Goal: Information Seeking & Learning: Check status

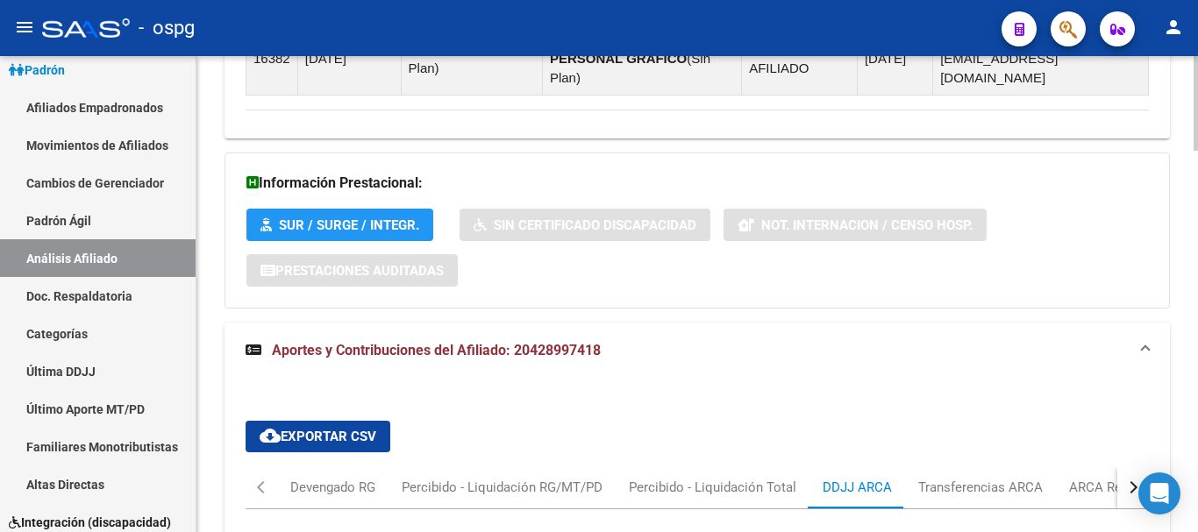
scroll to position [992, 0]
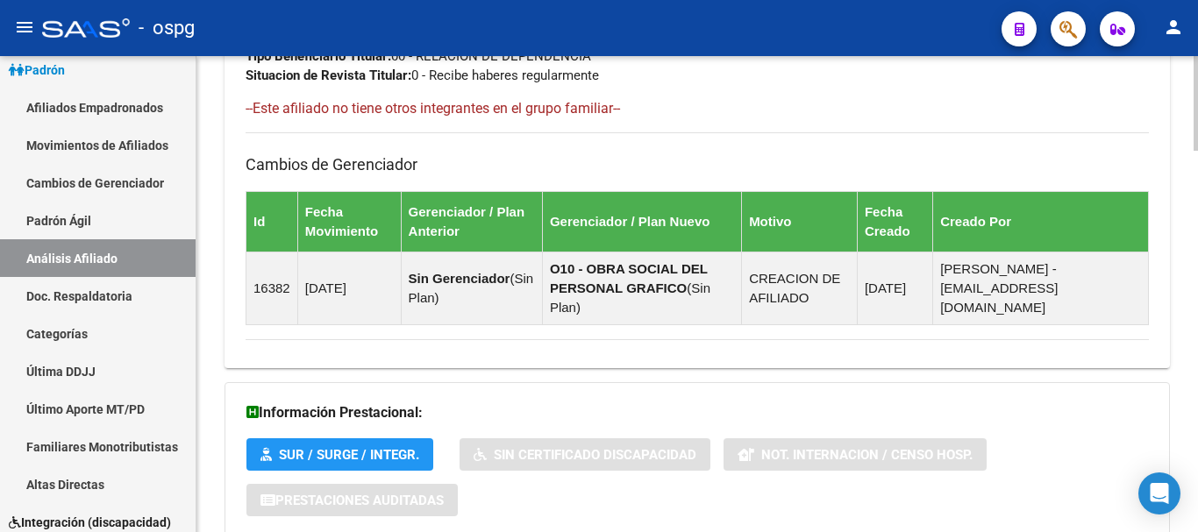
drag, startPoint x: 478, startPoint y: 401, endPoint x: 509, endPoint y: 385, distance: 34.5
click at [479, 401] on h3 "Información Prestacional:" at bounding box center [698, 413] width 902 height 25
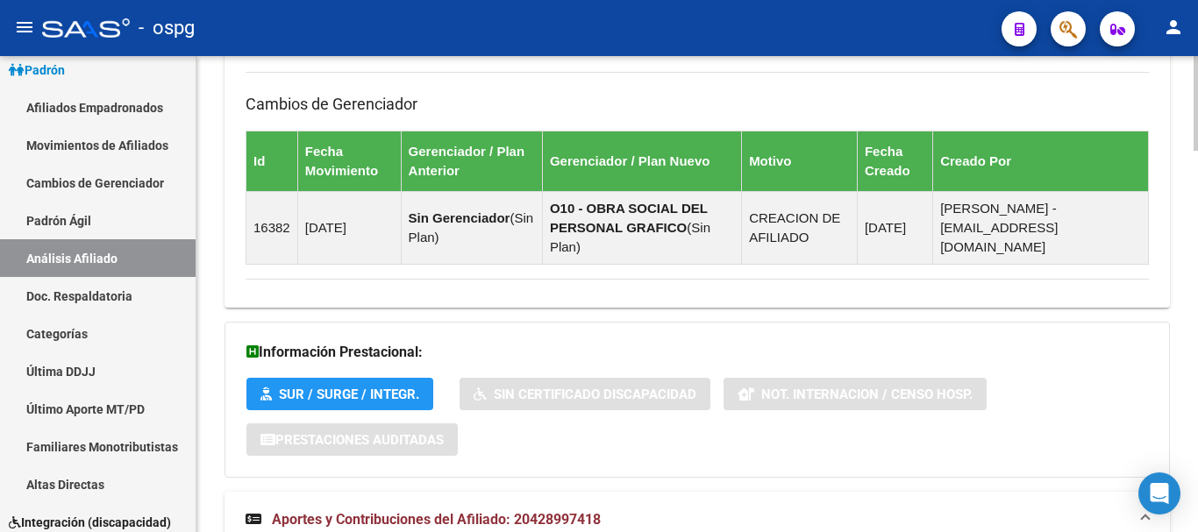
scroll to position [1080, 0]
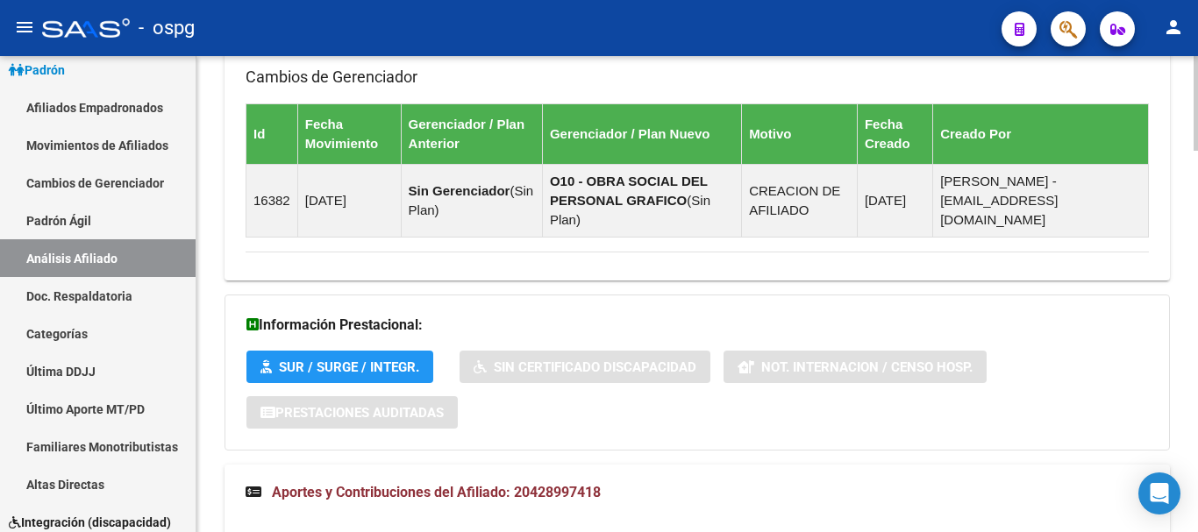
drag, startPoint x: 432, startPoint y: 283, endPoint x: 579, endPoint y: 342, distance: 158.7
click at [432, 285] on div "DATOS PADRÓN ÁGIL: CORDOBA MARTIN ALEJANDRO | ACTIVO | AFILIADO TITULAR Datos P…" at bounding box center [698, 218] width 946 height 2212
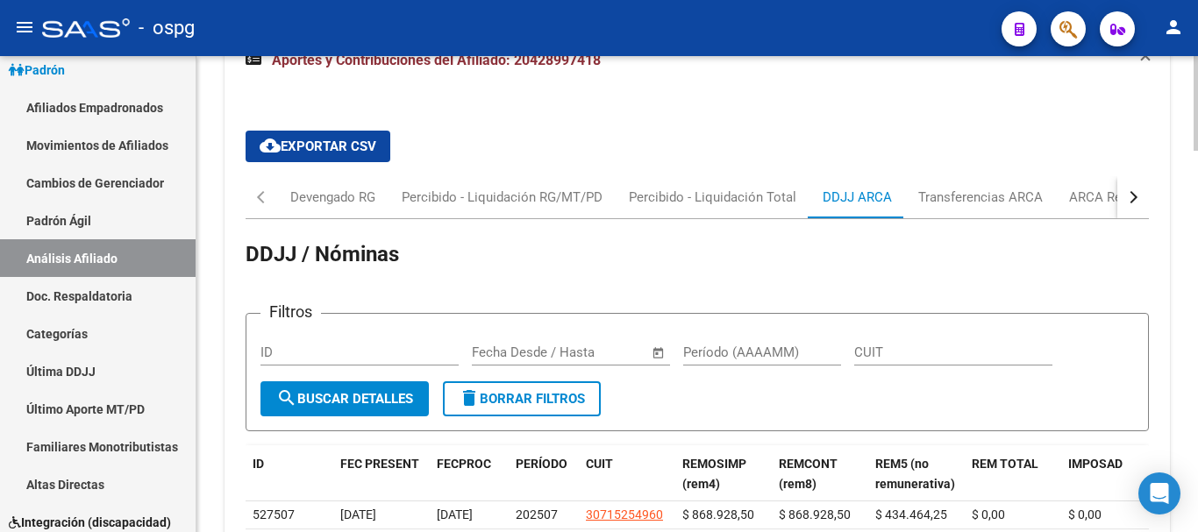
scroll to position [1518, 0]
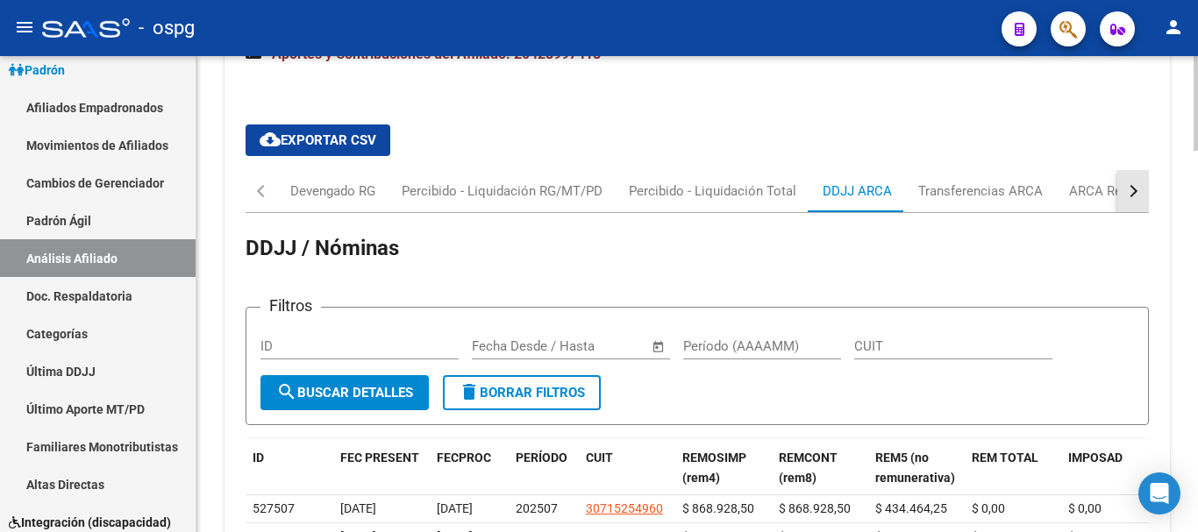
click at [1140, 192] on button "button" at bounding box center [1134, 191] width 32 height 42
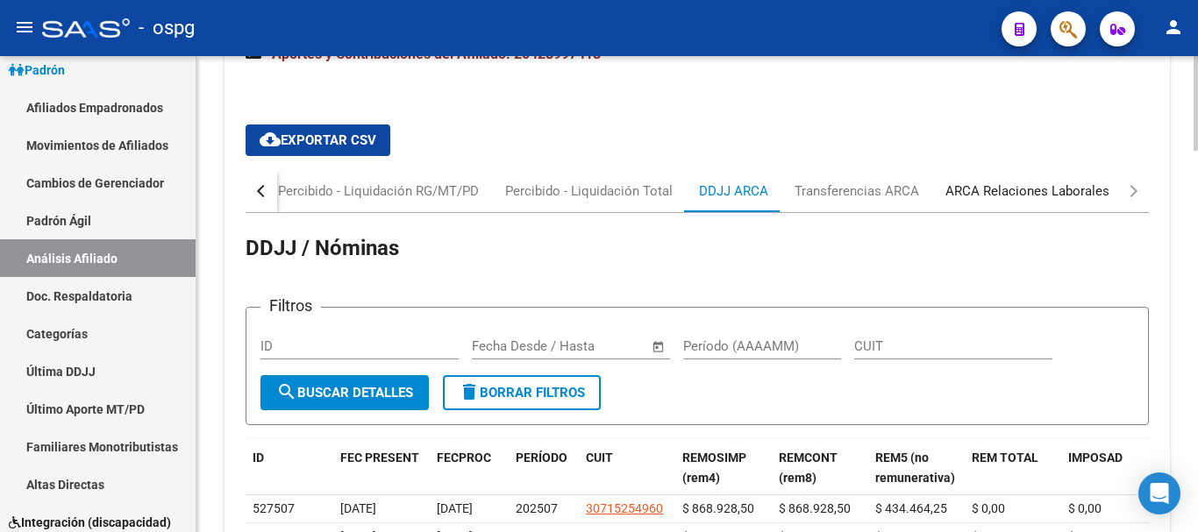
click at [1089, 191] on div "ARCA Relaciones Laborales" at bounding box center [1028, 191] width 164 height 19
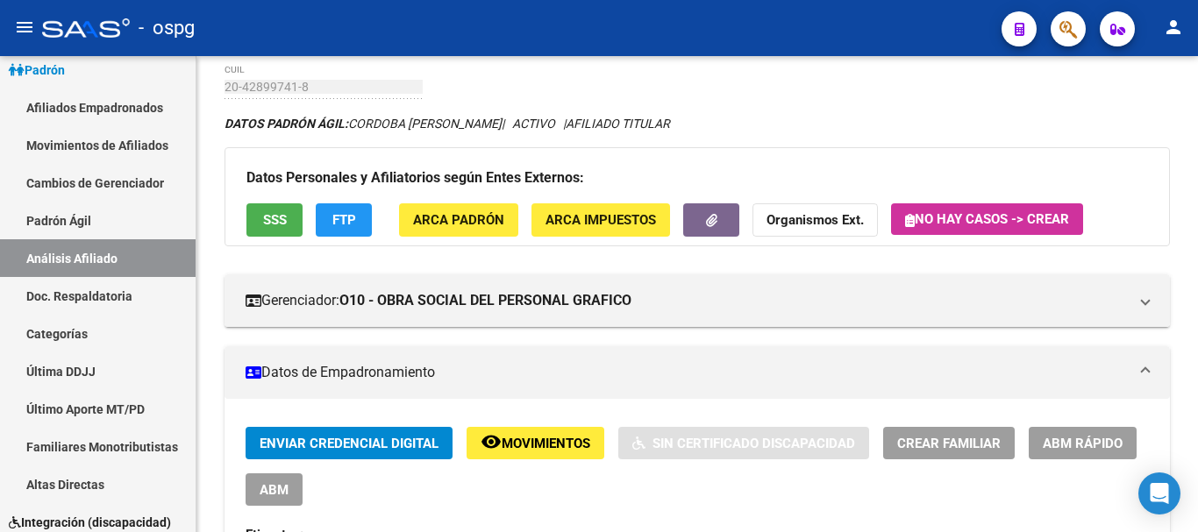
scroll to position [76, 0]
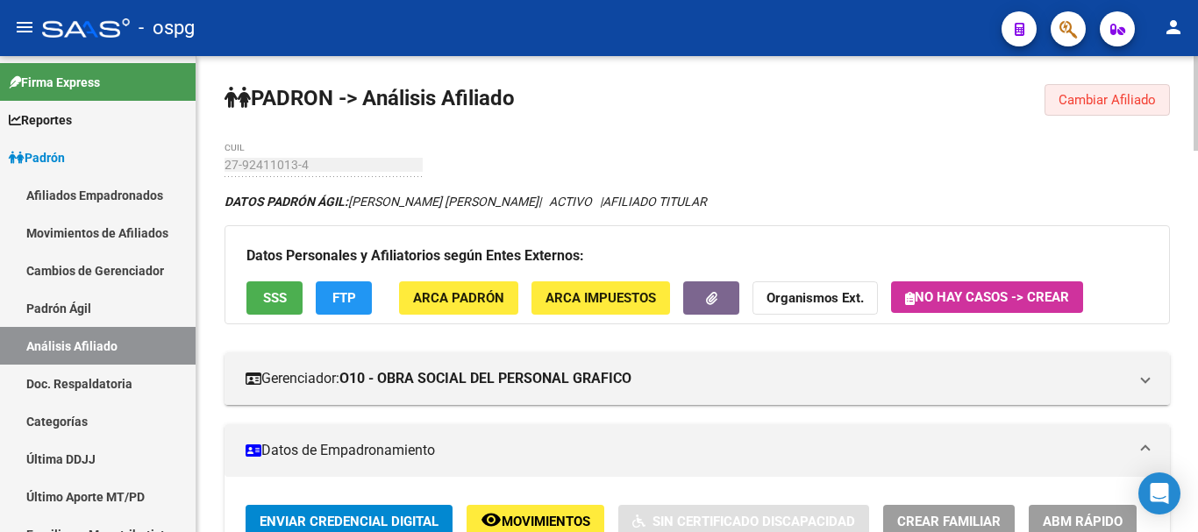
drag, startPoint x: 1092, startPoint y: 103, endPoint x: 1050, endPoint y: 104, distance: 42.1
click at [1084, 103] on span "Cambiar Afiliado" at bounding box center [1107, 100] width 97 height 16
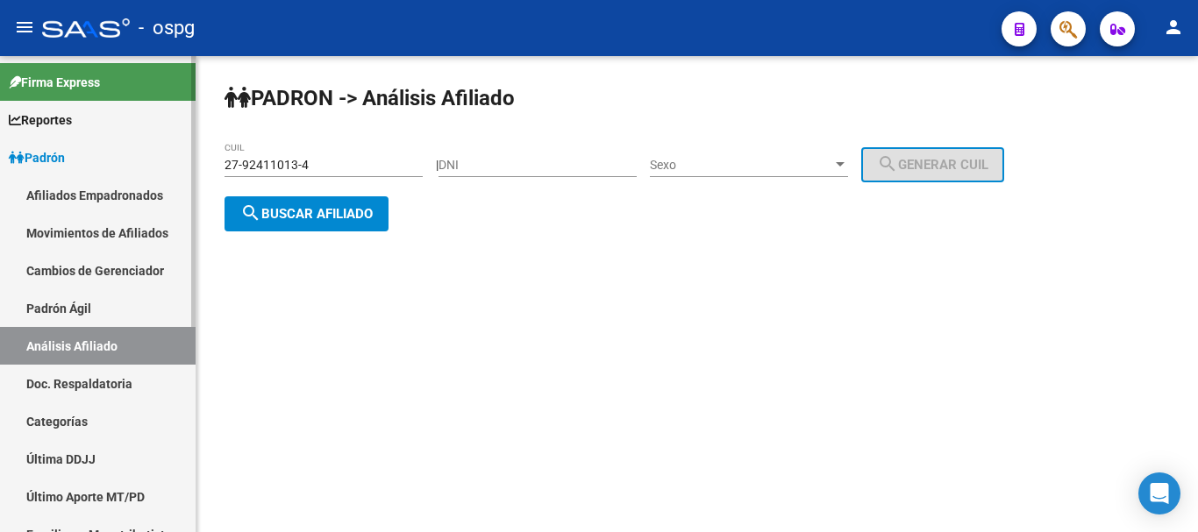
drag, startPoint x: 375, startPoint y: 169, endPoint x: 156, endPoint y: 182, distance: 218.8
click at [156, 182] on mat-sidenav-container "Firma Express Reportes Ingresos Devengados Análisis Histórico Detalles Transfer…" at bounding box center [599, 294] width 1198 height 476
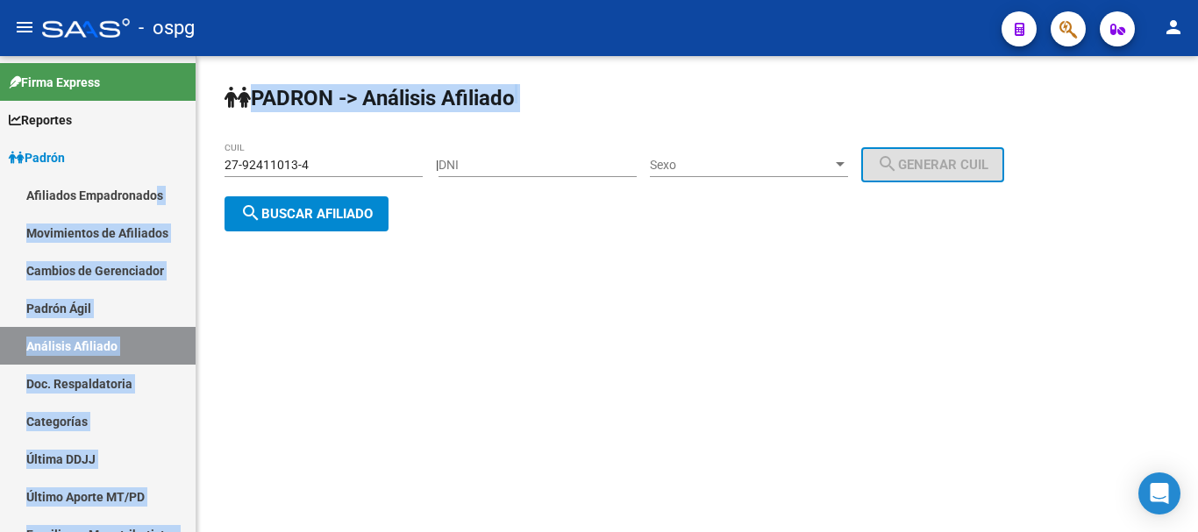
click at [358, 161] on input "27-92411013-4" at bounding box center [324, 165] width 198 height 15
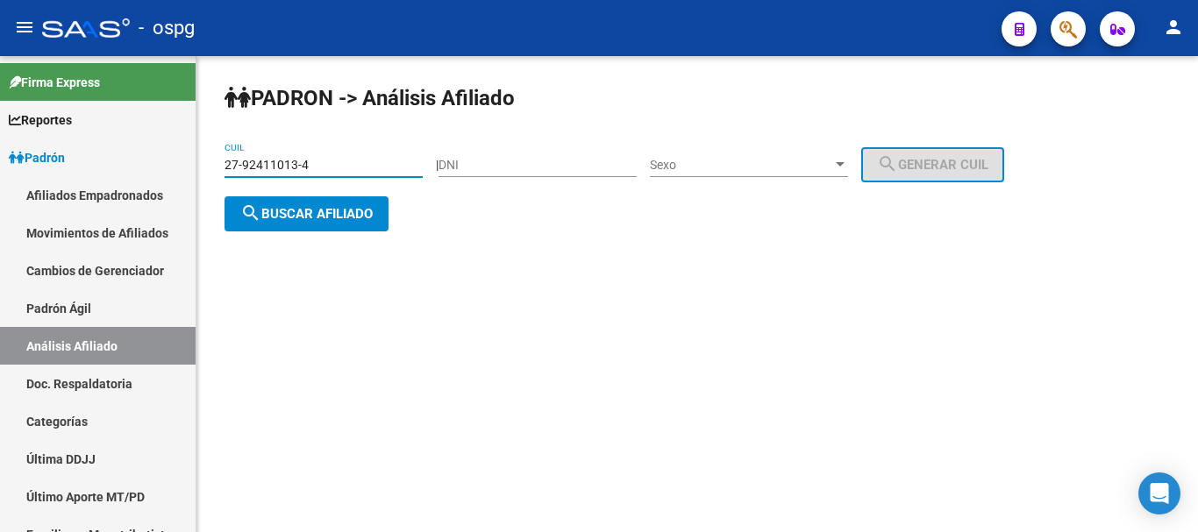
drag, startPoint x: 399, startPoint y: 166, endPoint x: 222, endPoint y: 183, distance: 178.1
click at [123, 189] on mat-sidenav-container "Firma Express Reportes Ingresos Devengados Análisis Histórico Detalles Transfer…" at bounding box center [599, 294] width 1198 height 476
paste input "18402104-3"
click at [363, 217] on span "search Buscar afiliado" at bounding box center [306, 214] width 132 height 16
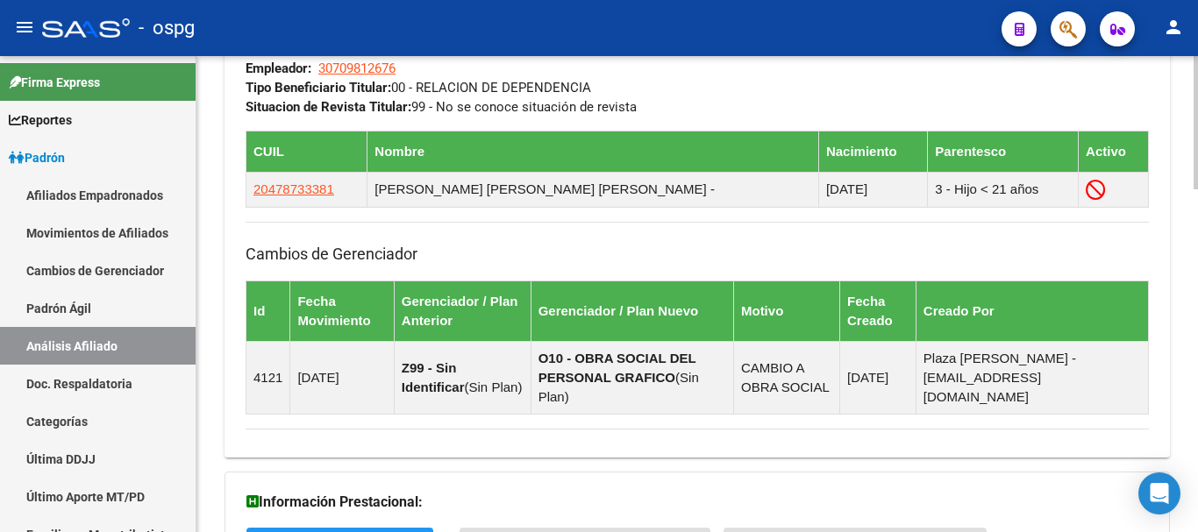
scroll to position [1226, 0]
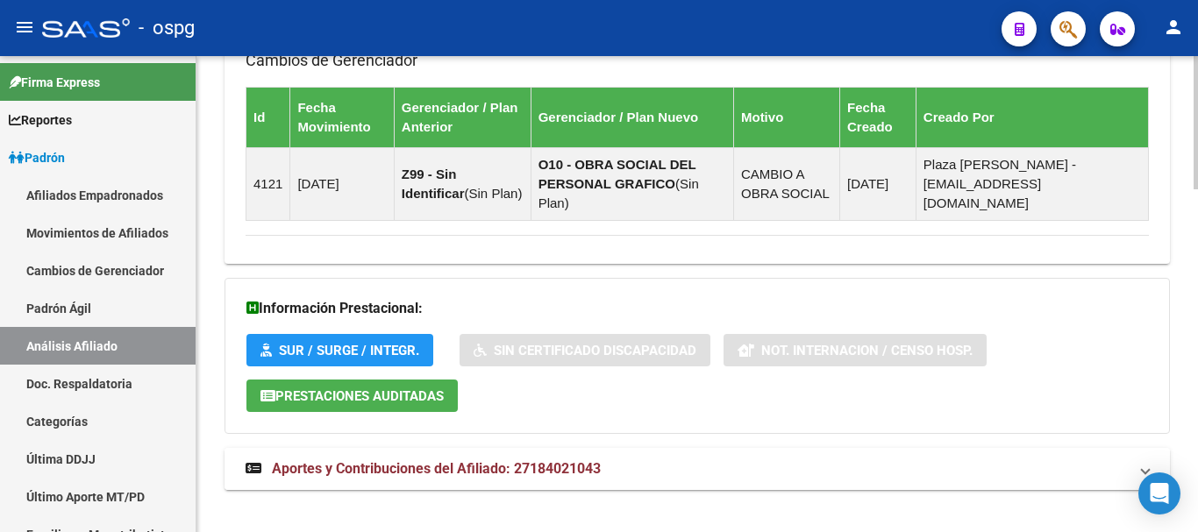
click at [610, 460] on mat-panel-title "Aportes y Contribuciones del Afiliado: 27184021043" at bounding box center [687, 469] width 882 height 19
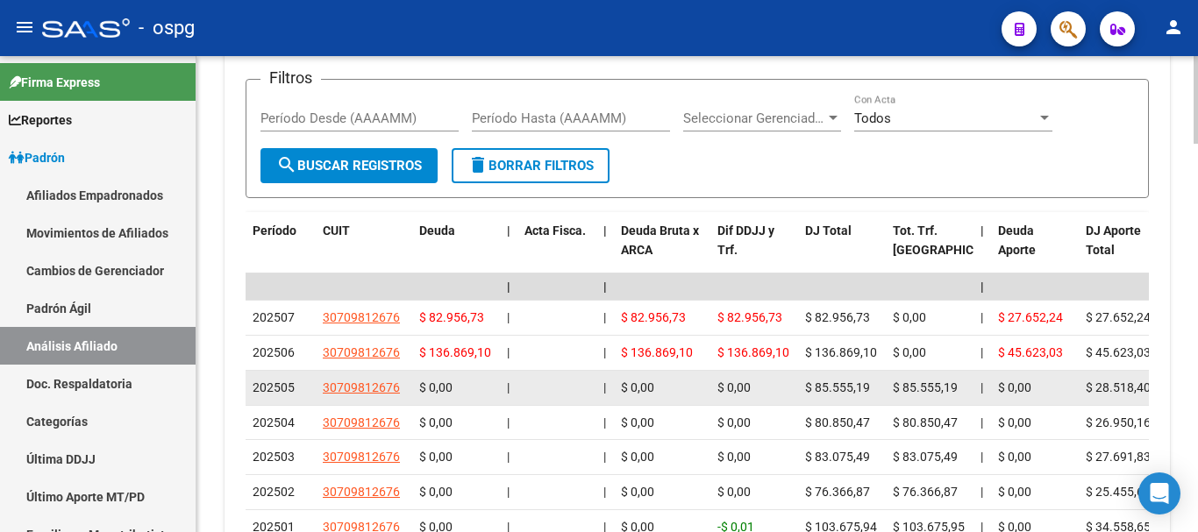
scroll to position [1840, 0]
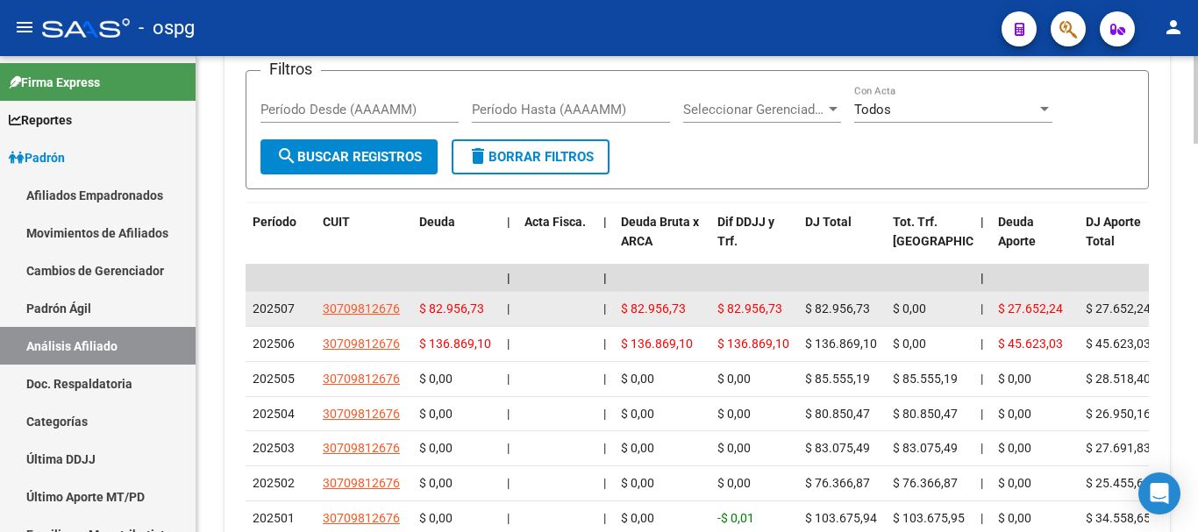
click at [359, 299] on app-link-go-to "30709812676" at bounding box center [361, 309] width 77 height 20
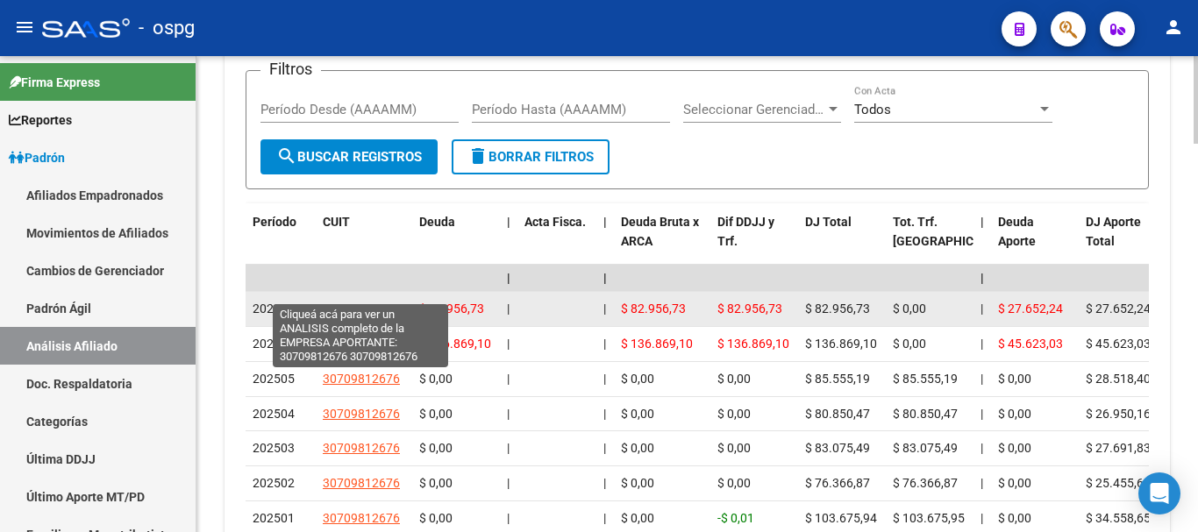
click at [360, 302] on span "30709812676" at bounding box center [361, 309] width 77 height 14
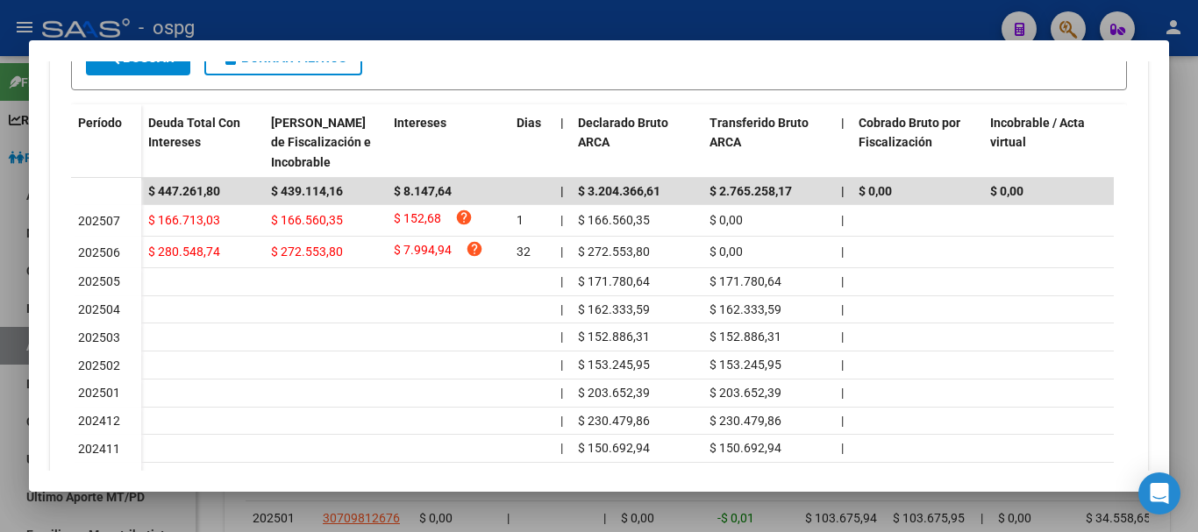
scroll to position [368, 0]
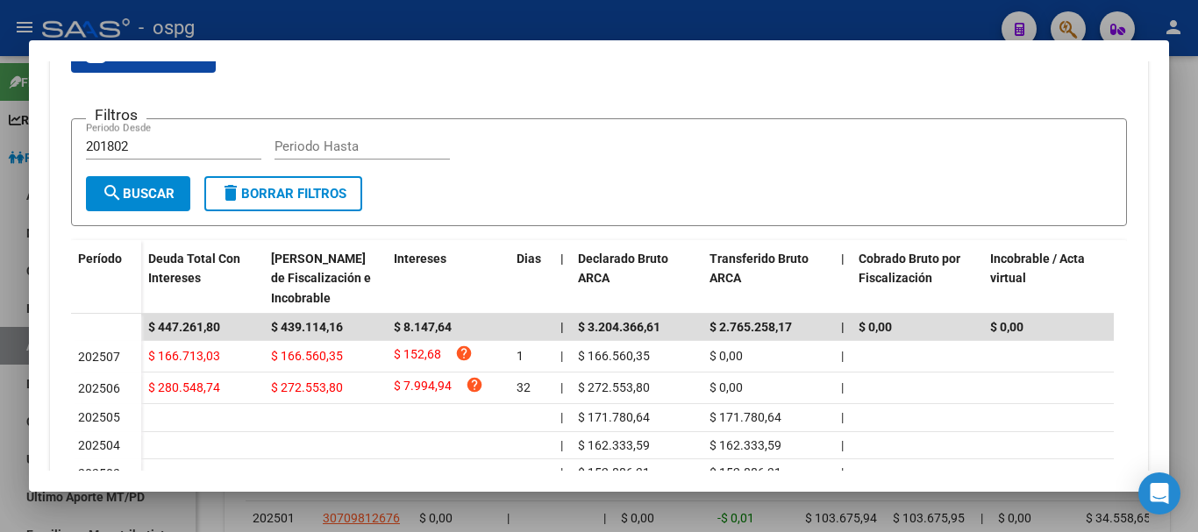
drag, startPoint x: 1183, startPoint y: 133, endPoint x: 1012, endPoint y: 138, distance: 171.1
click at [1184, 133] on div at bounding box center [599, 266] width 1198 height 532
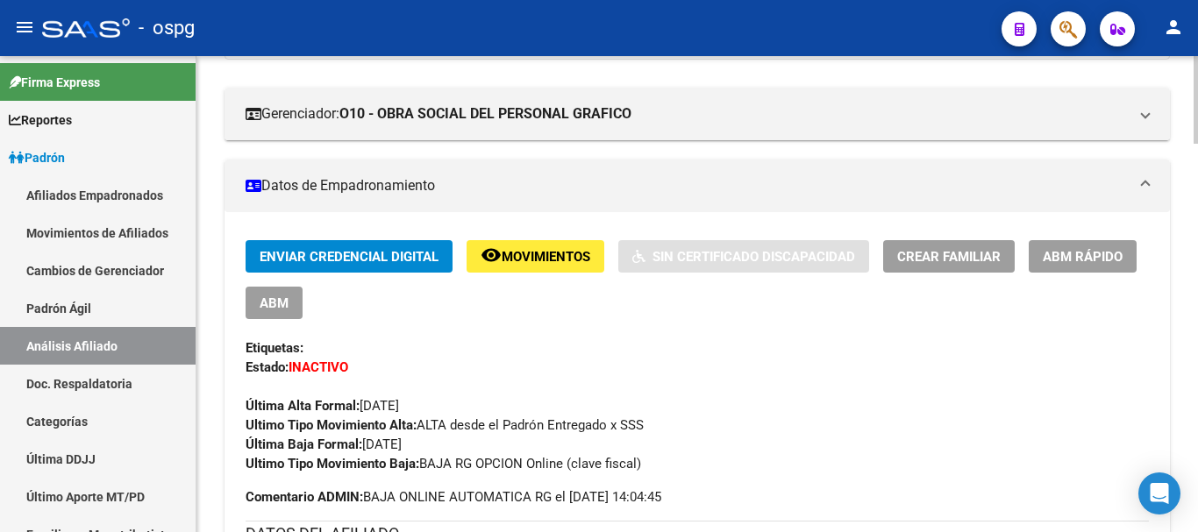
scroll to position [86, 0]
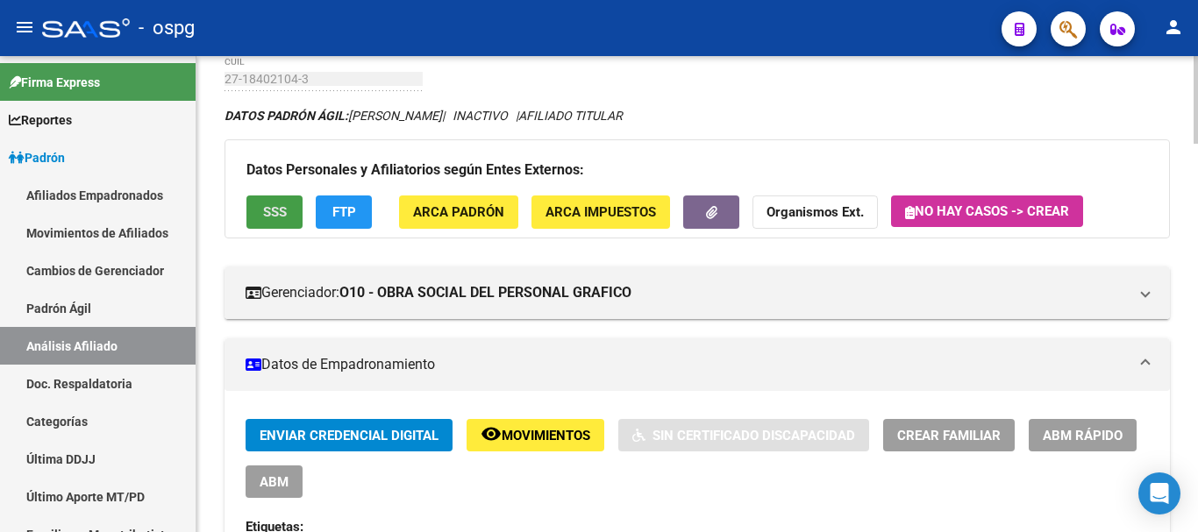
click at [279, 212] on span "SSS" at bounding box center [275, 213] width 24 height 16
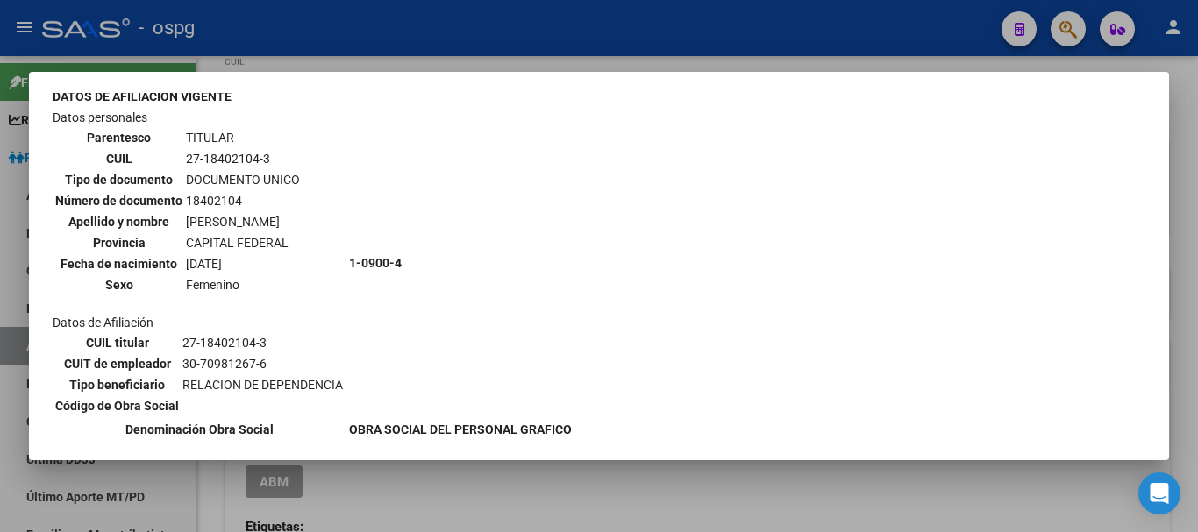
scroll to position [175, 0]
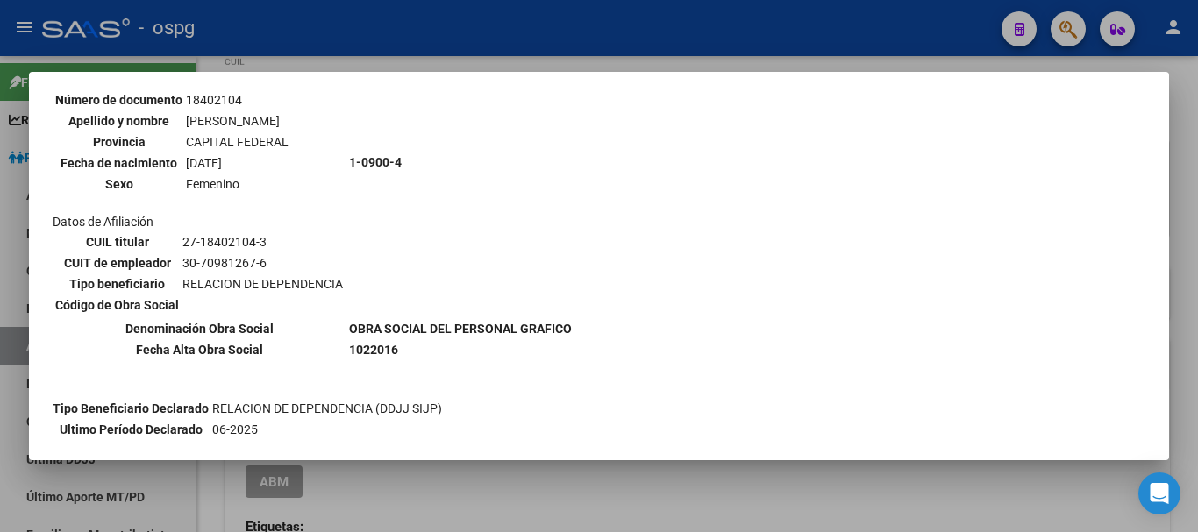
click at [1190, 280] on div at bounding box center [599, 266] width 1198 height 532
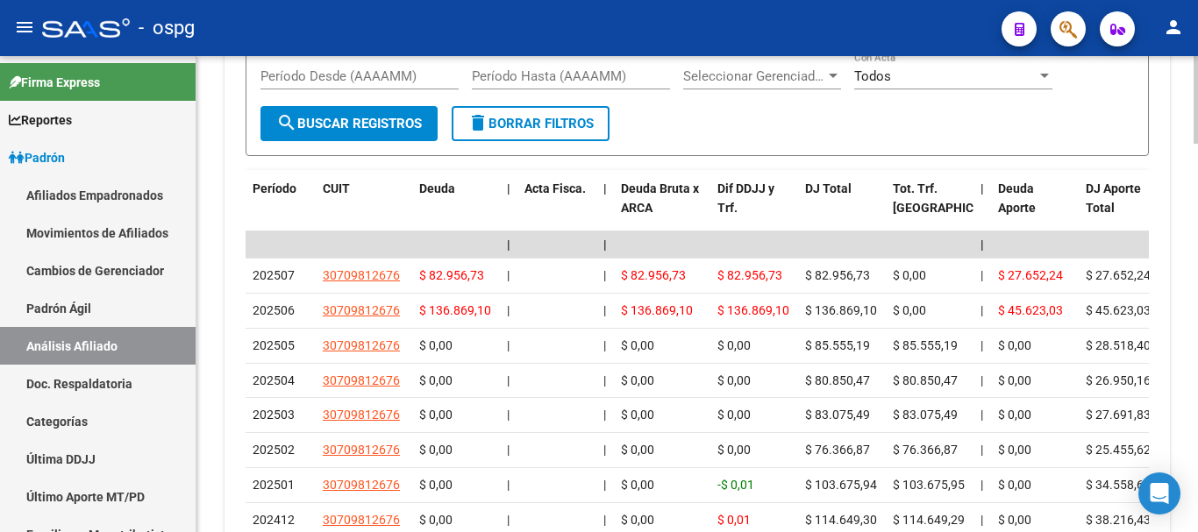
scroll to position [2105, 0]
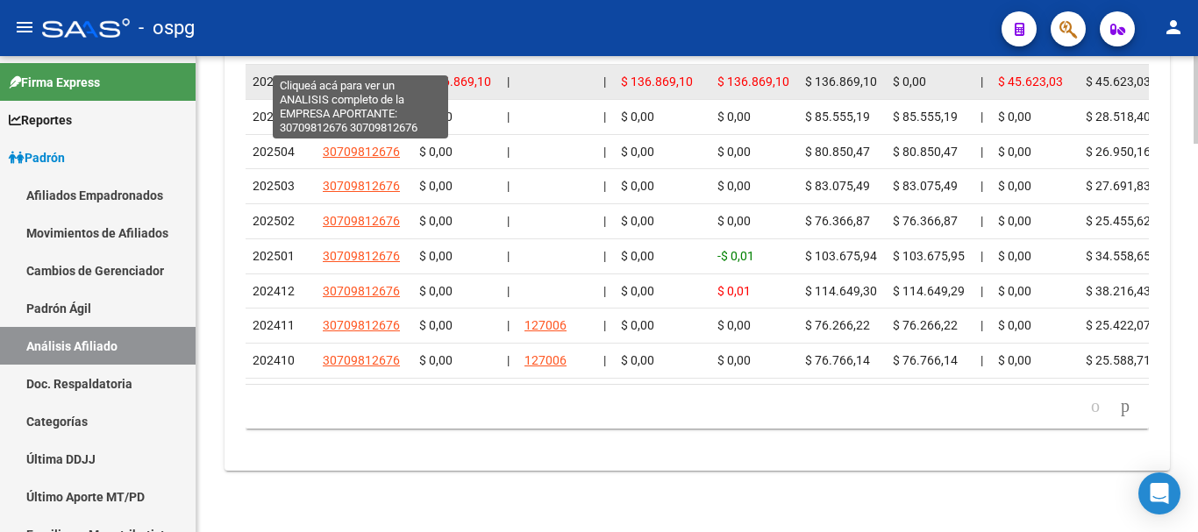
click at [360, 75] on span "30709812676" at bounding box center [361, 82] width 77 height 14
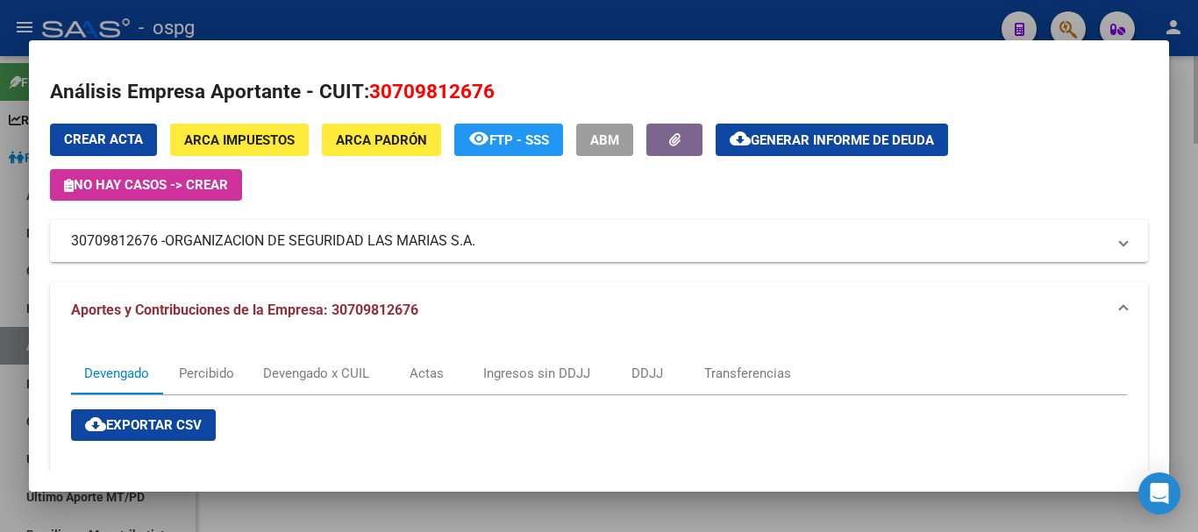
click at [1179, 86] on div at bounding box center [599, 266] width 1198 height 532
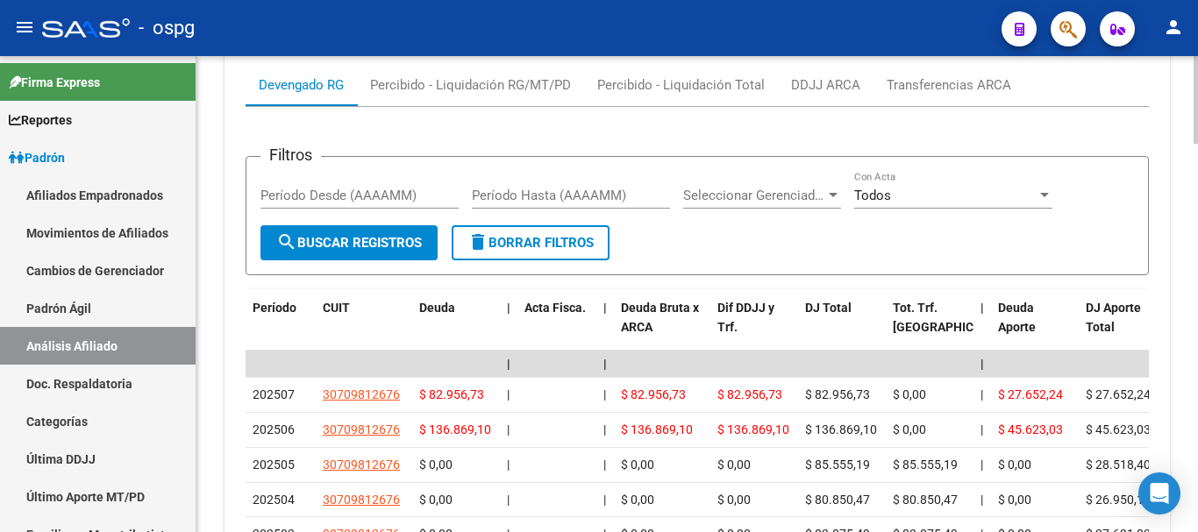
scroll to position [0, 0]
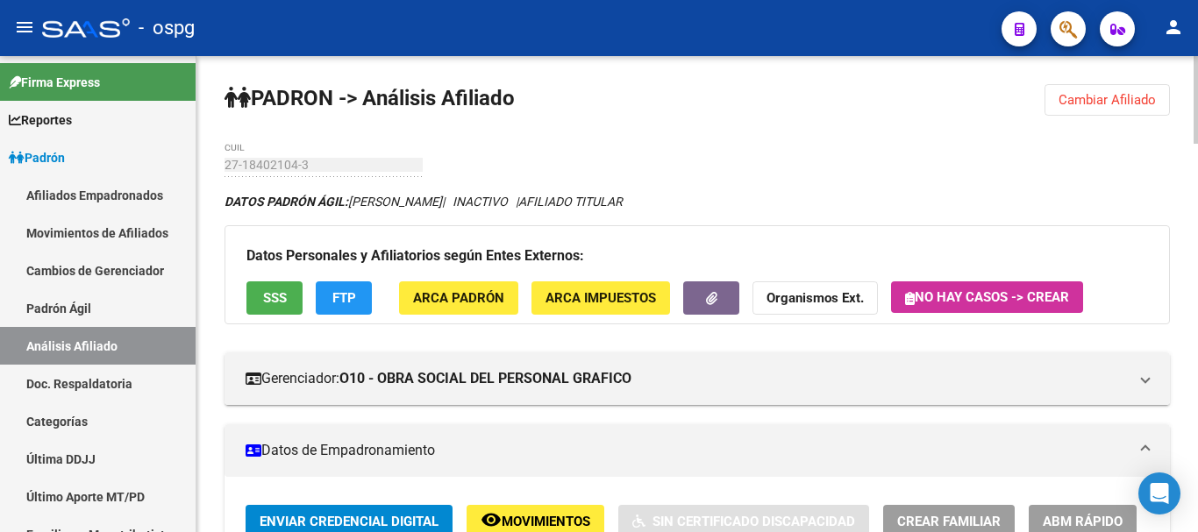
click at [1185, 32] on div "menu - ospg person Firma Express Reportes Ingresos Devengados Análisis Históric…" at bounding box center [599, 266] width 1198 height 532
drag, startPoint x: 1112, startPoint y: 100, endPoint x: 716, endPoint y: 118, distance: 396.9
click at [1106, 100] on span "Cambiar Afiliado" at bounding box center [1107, 100] width 97 height 16
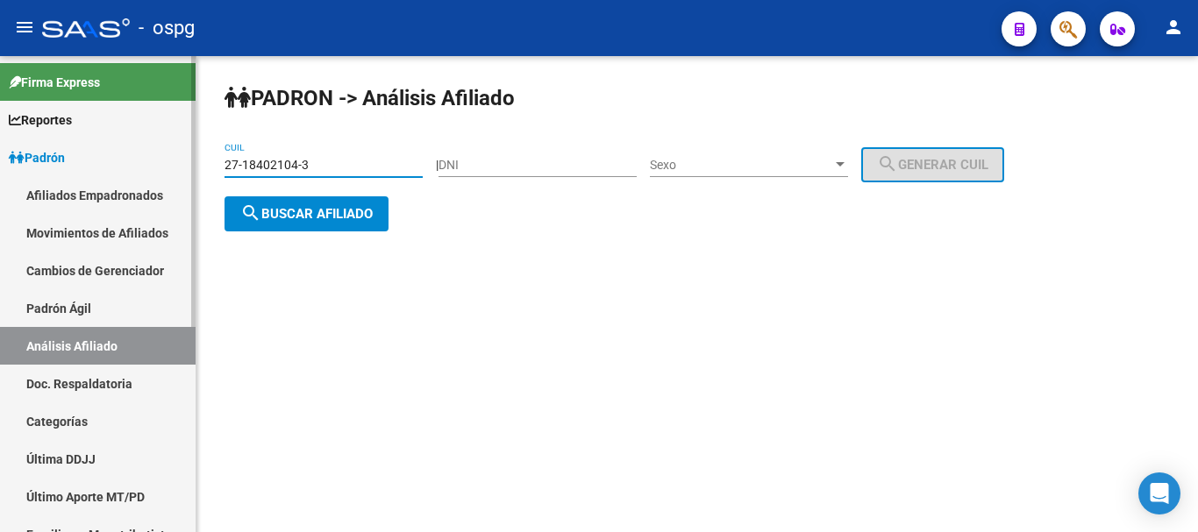
click at [141, 172] on mat-sidenav-container "Firma Express Reportes Ingresos Devengados Análisis Histórico Detalles Transfer…" at bounding box center [599, 294] width 1198 height 476
paste input "0-32381334-6"
type input "20-32381334-6"
click at [317, 216] on span "search Buscar afiliado" at bounding box center [306, 214] width 132 height 16
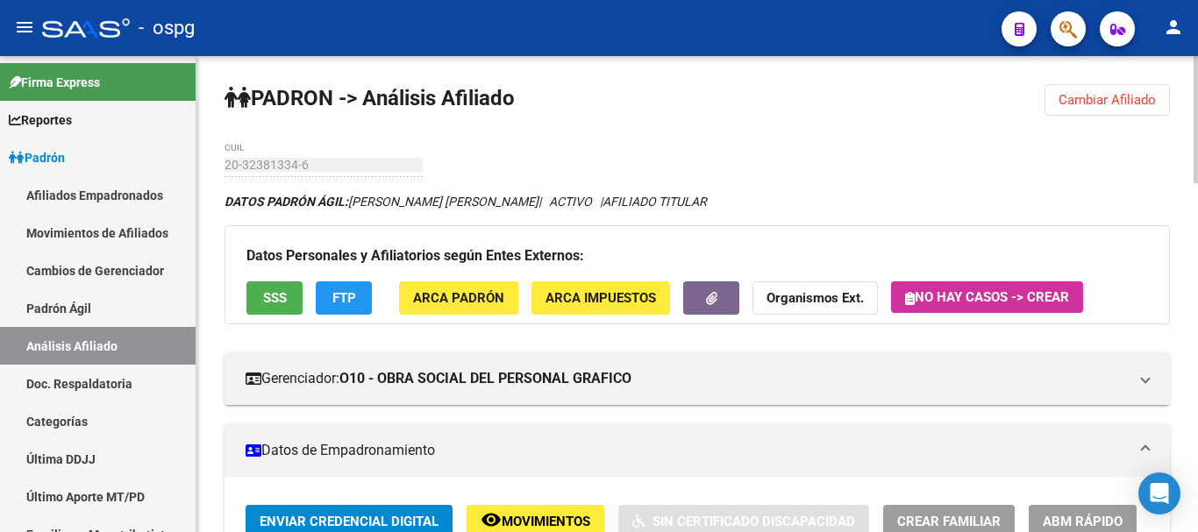
click at [261, 295] on button "SSS" at bounding box center [275, 298] width 56 height 32
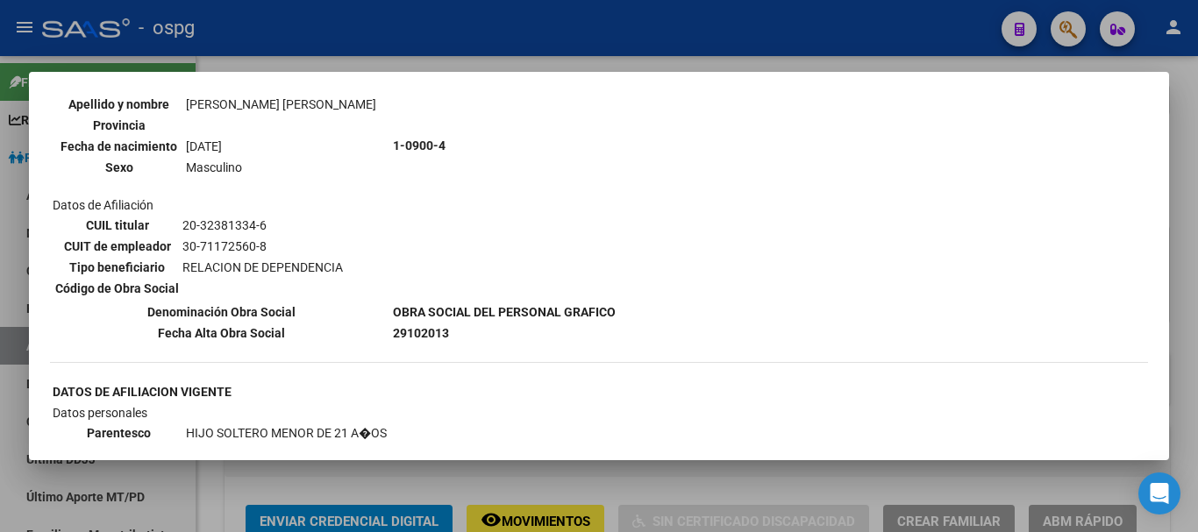
scroll to position [790, 0]
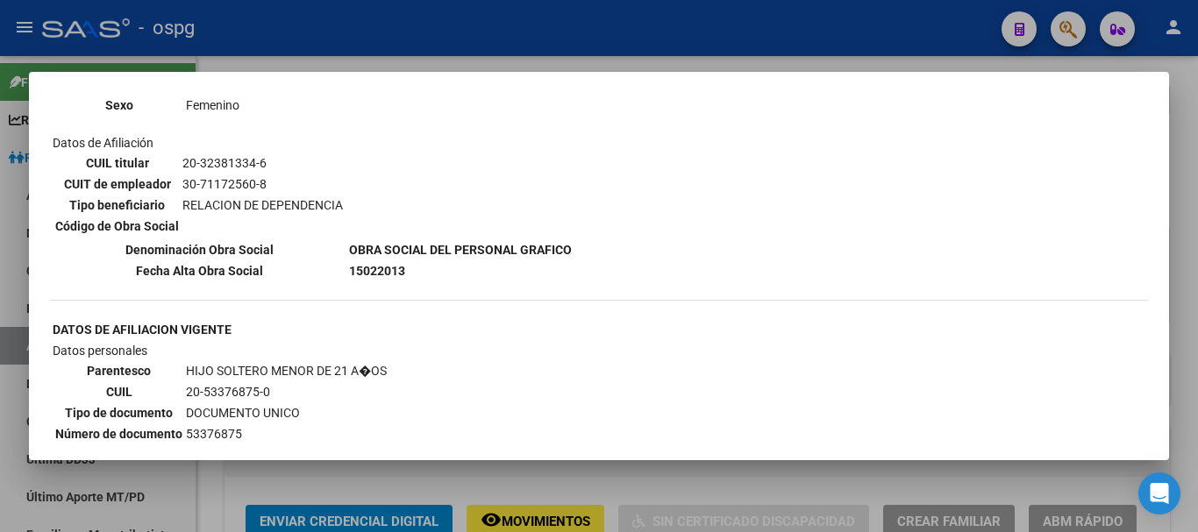
click at [1188, 144] on div at bounding box center [599, 266] width 1198 height 532
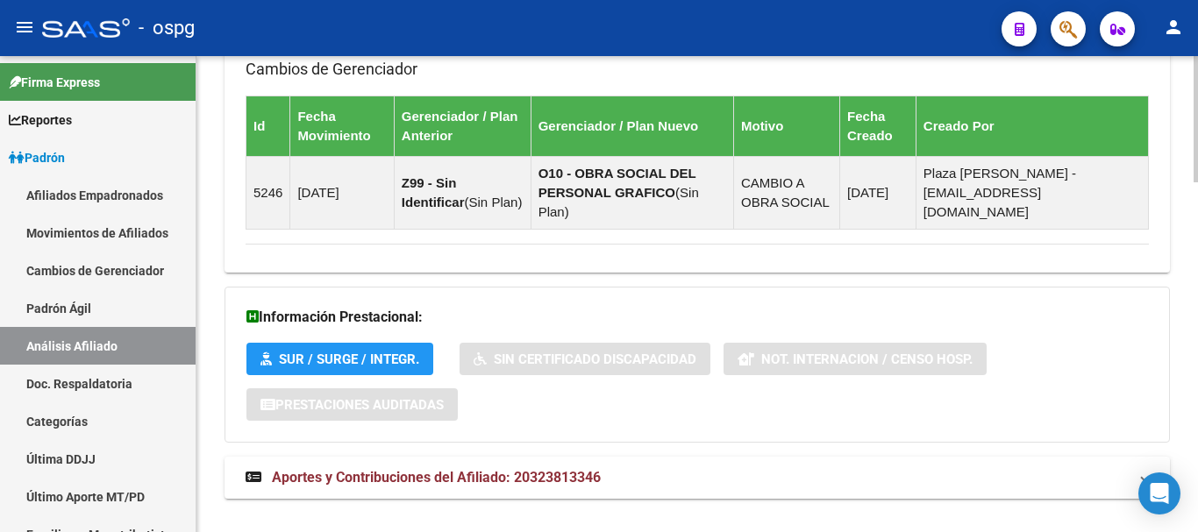
scroll to position [1325, 0]
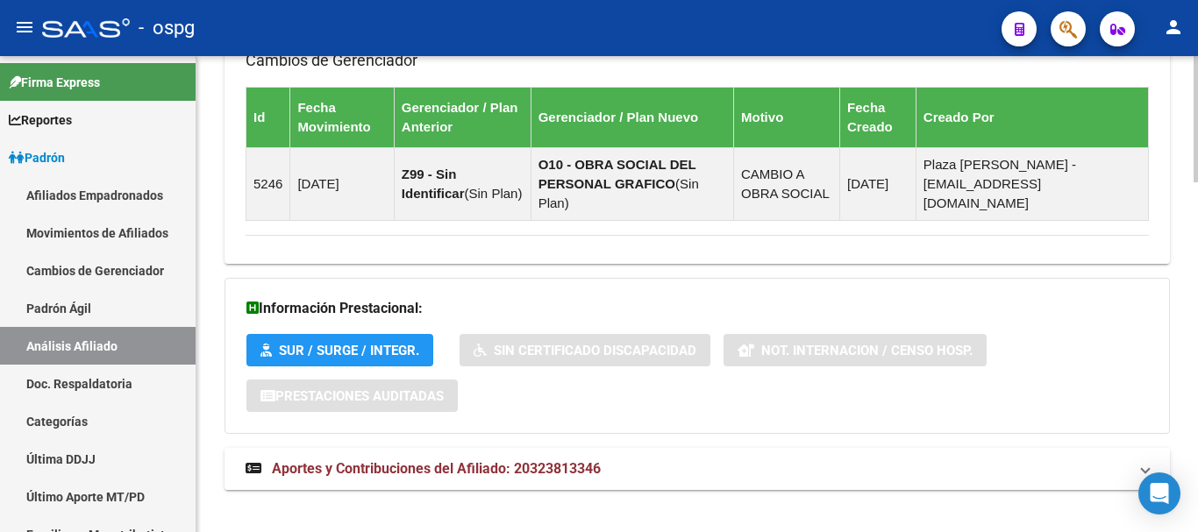
click at [559, 461] on span "Aportes y Contribuciones del Afiliado: 20323813346" at bounding box center [436, 469] width 329 height 17
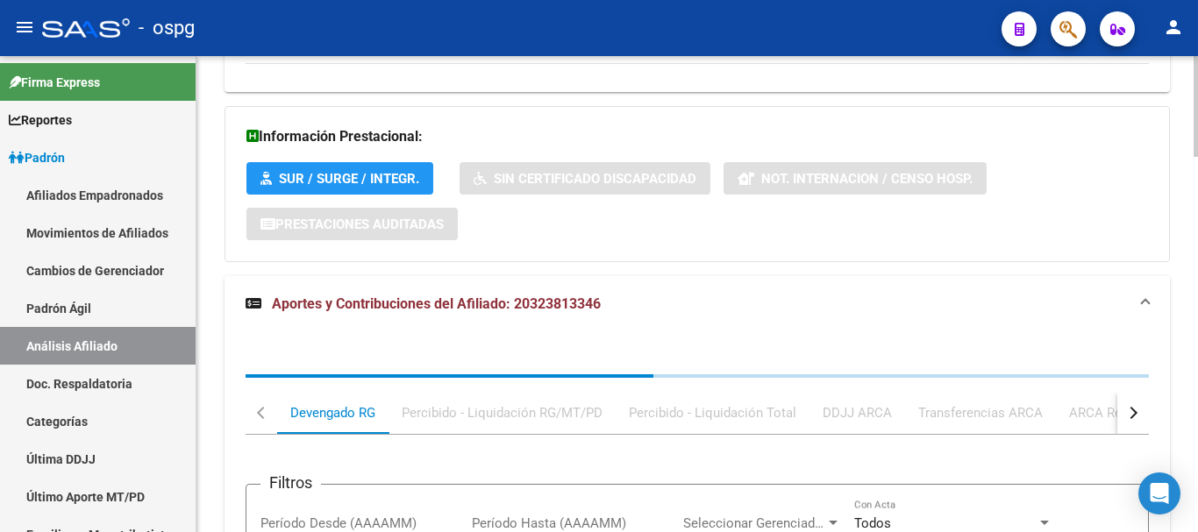
scroll to position [1603, 0]
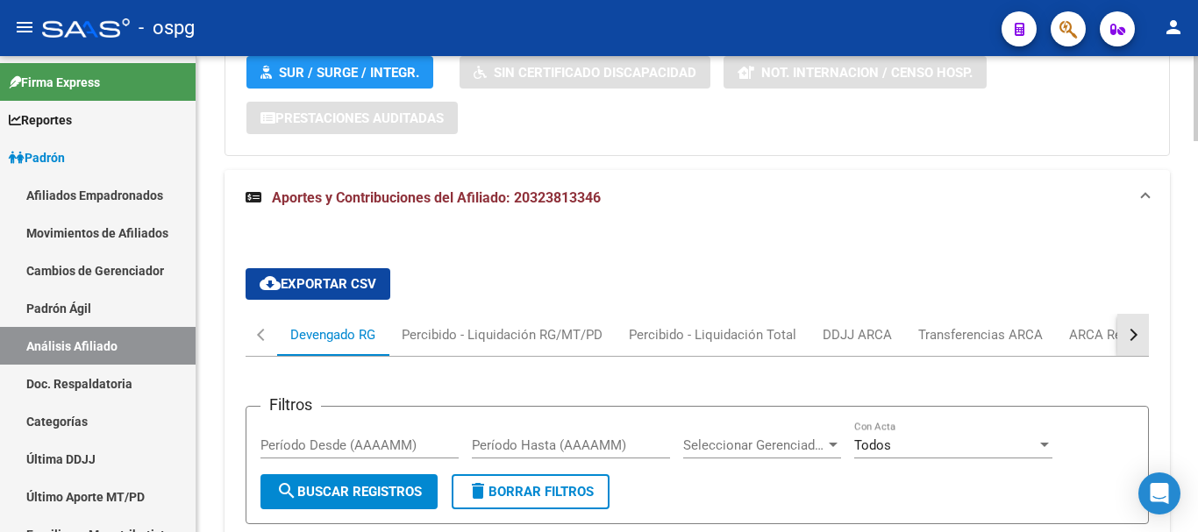
click at [1132, 329] on div "button" at bounding box center [1131, 335] width 12 height 12
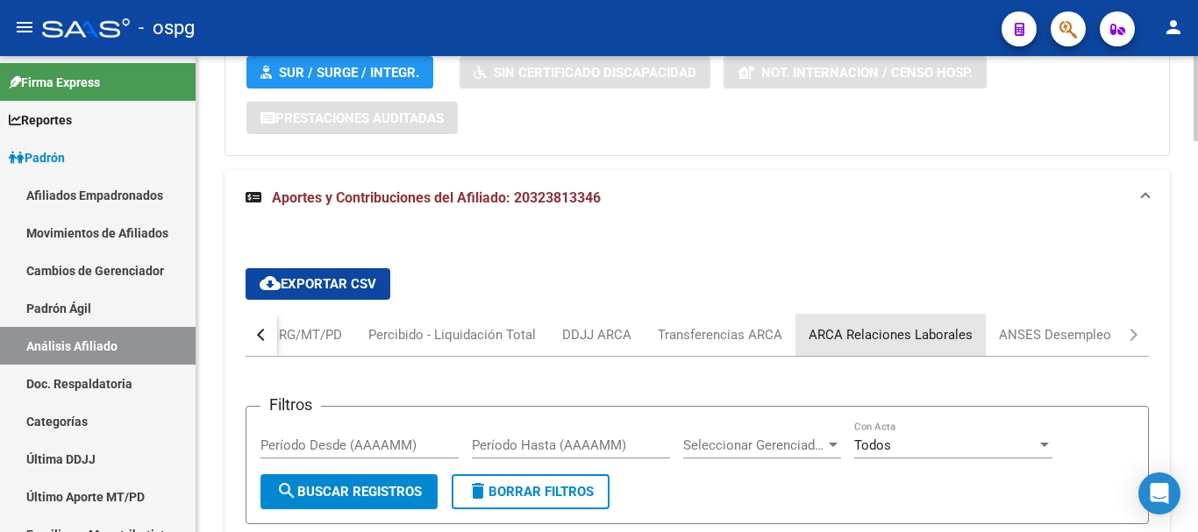
click at [922, 325] on div "ARCA Relaciones Laborales" at bounding box center [891, 334] width 164 height 19
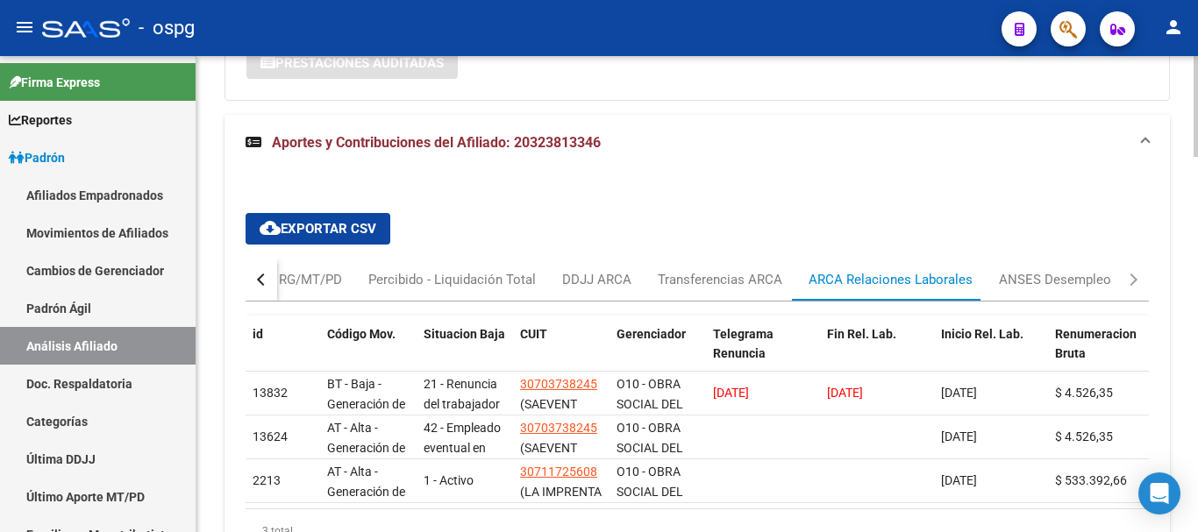
scroll to position [1776, 0]
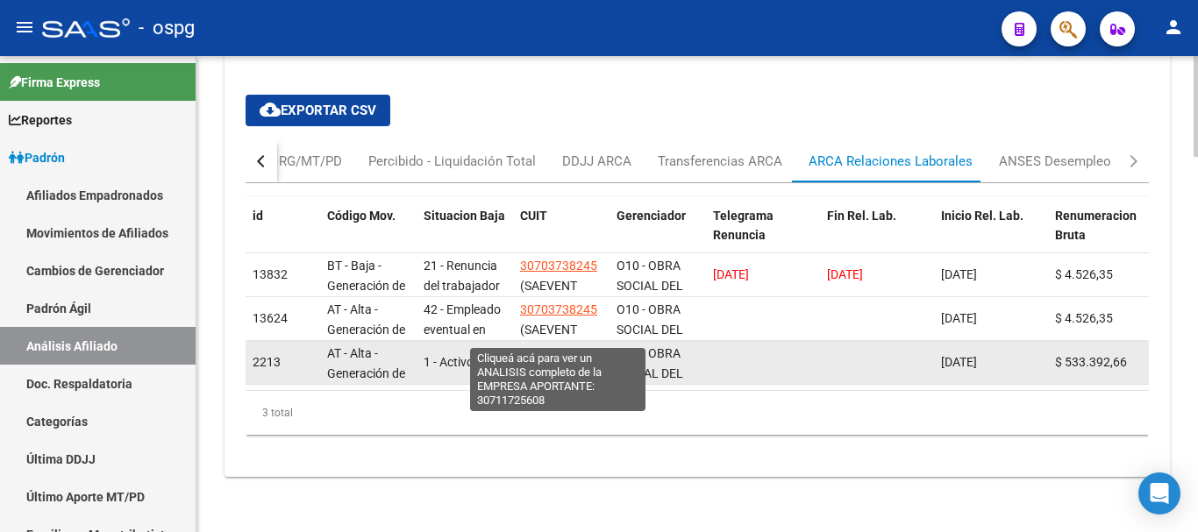
click at [554, 347] on span "30711725608" at bounding box center [558, 354] width 77 height 14
type textarea "30711725608"
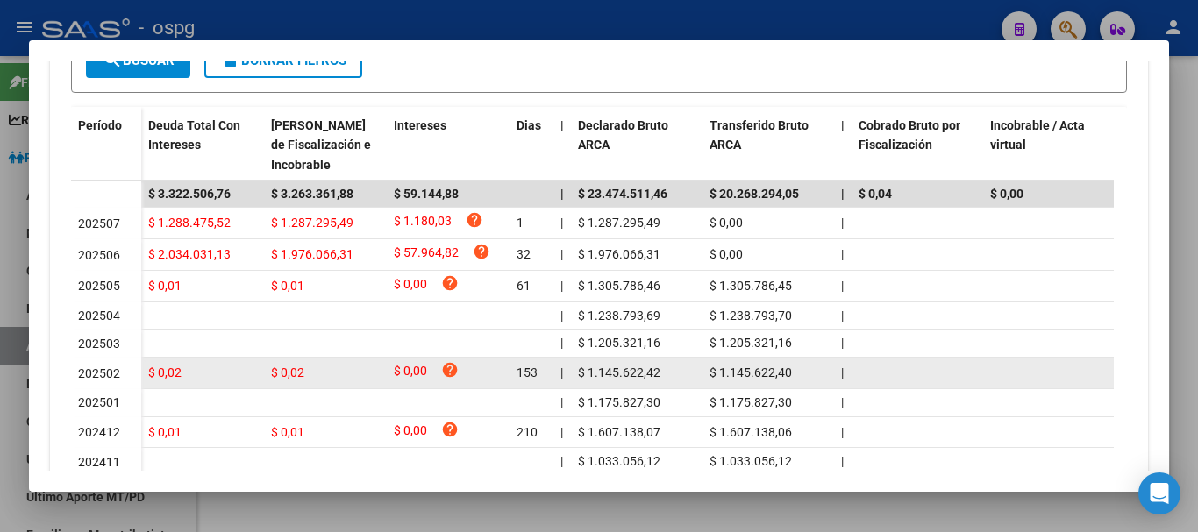
scroll to position [526, 0]
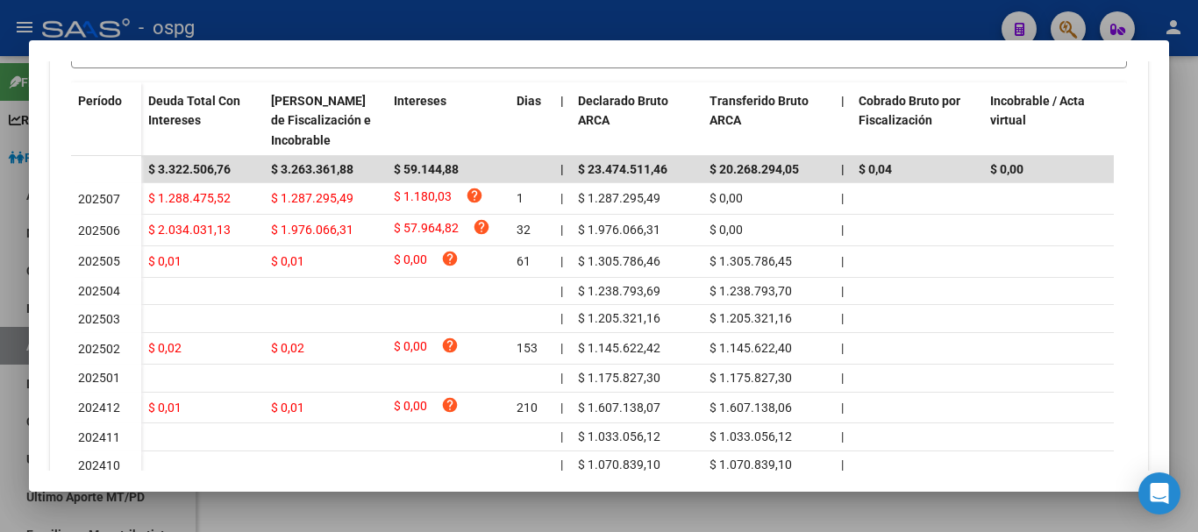
click at [1194, 247] on div at bounding box center [599, 266] width 1198 height 532
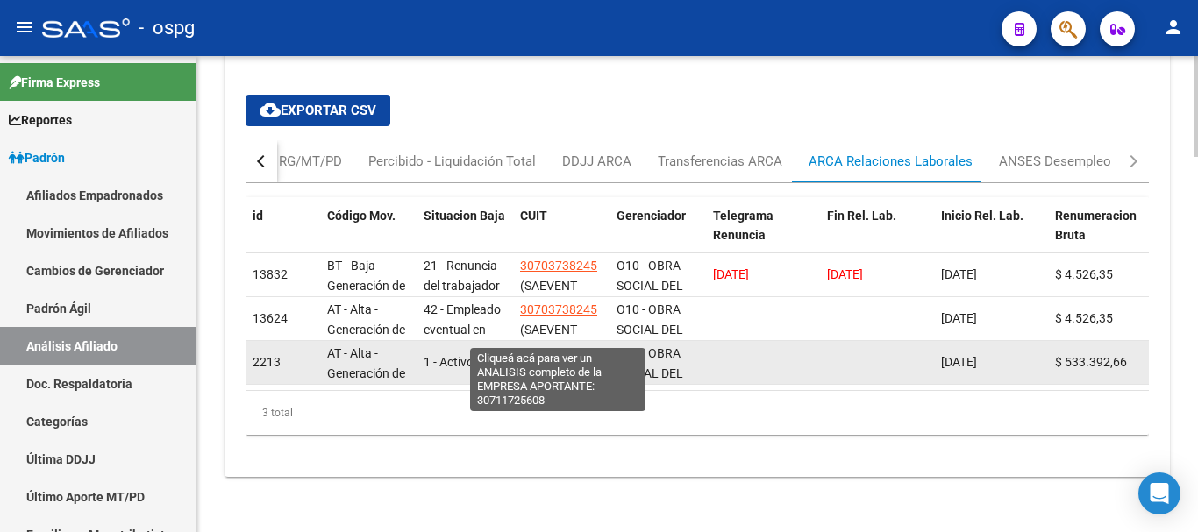
click at [562, 347] on span "30711725608" at bounding box center [558, 354] width 77 height 14
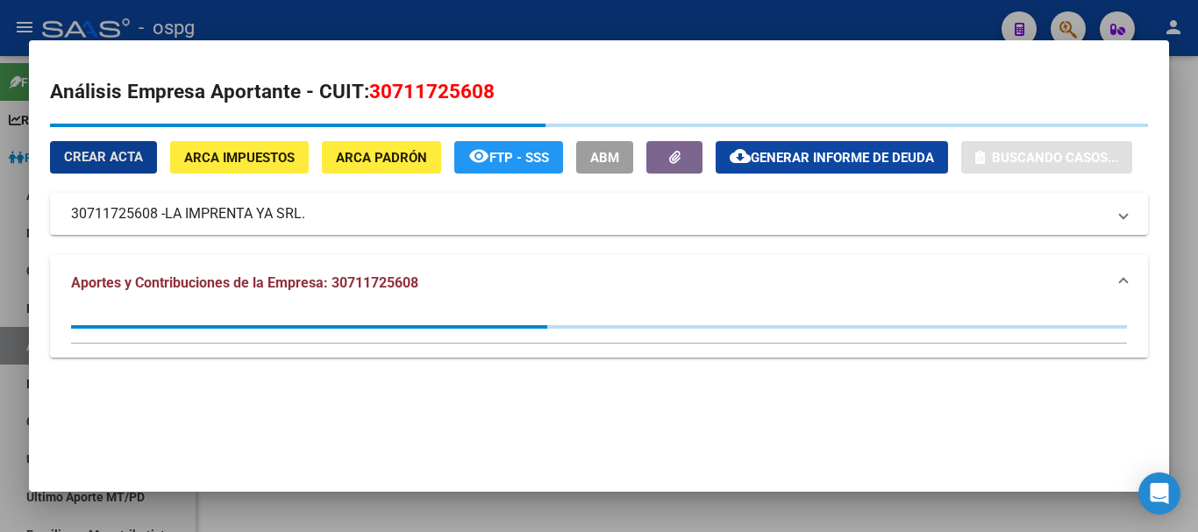
drag, startPoint x: 1166, startPoint y: 170, endPoint x: 1189, endPoint y: 170, distance: 22.8
click at [1169, 170] on div "Análisis Empresa Aportante - CUIT: 30711725608 Crear Acta ARCA Impuestos ARCA […" at bounding box center [599, 266] width 1198 height 532
click at [1193, 168] on div at bounding box center [599, 266] width 1198 height 532
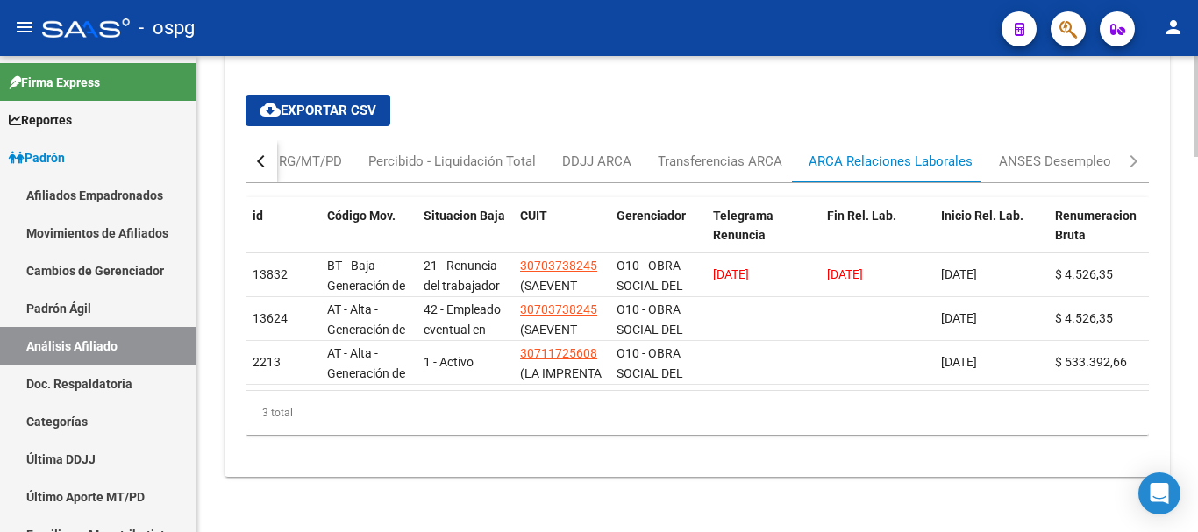
click at [1197, 166] on div at bounding box center [1196, 294] width 4 height 476
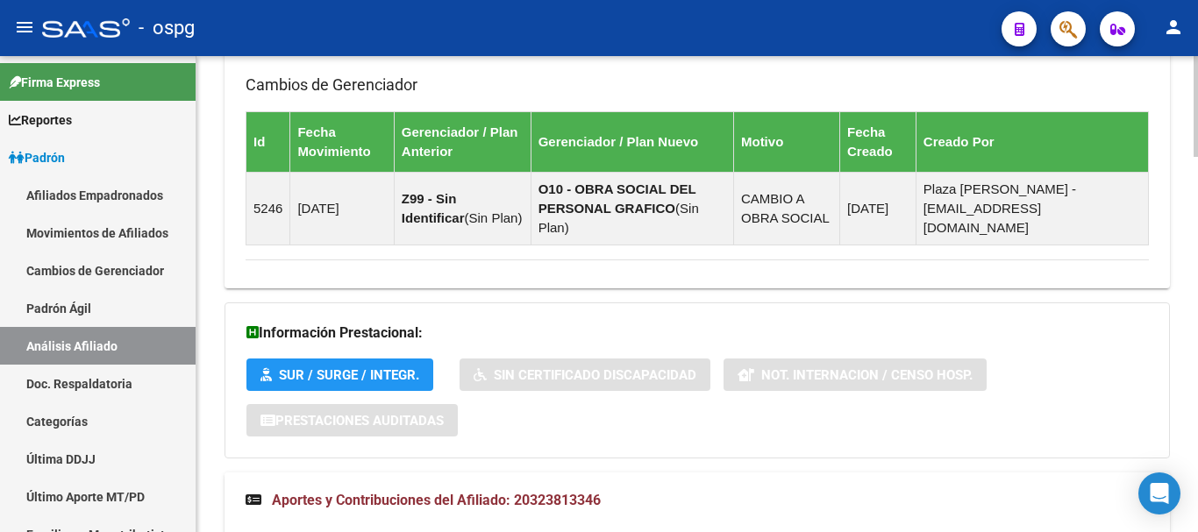
drag, startPoint x: 597, startPoint y: 491, endPoint x: 674, endPoint y: 458, distance: 83.3
click at [598, 491] on mat-expansion-panel-header "Aportes y Contribuciones del Afiliado: 20323813346" at bounding box center [698, 501] width 946 height 56
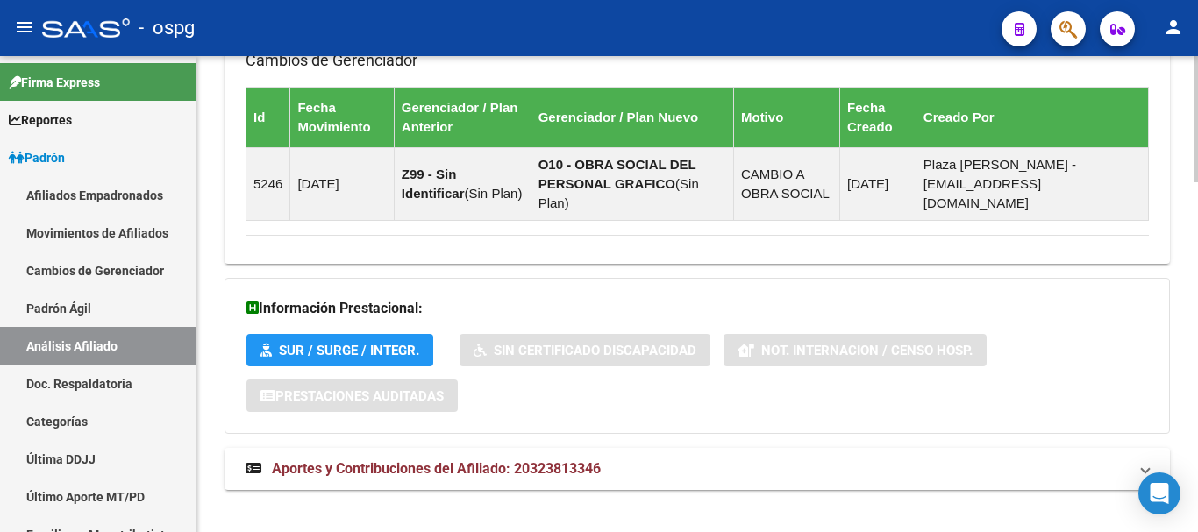
drag, startPoint x: 1184, startPoint y: 158, endPoint x: 1030, endPoint y: 400, distance: 287.2
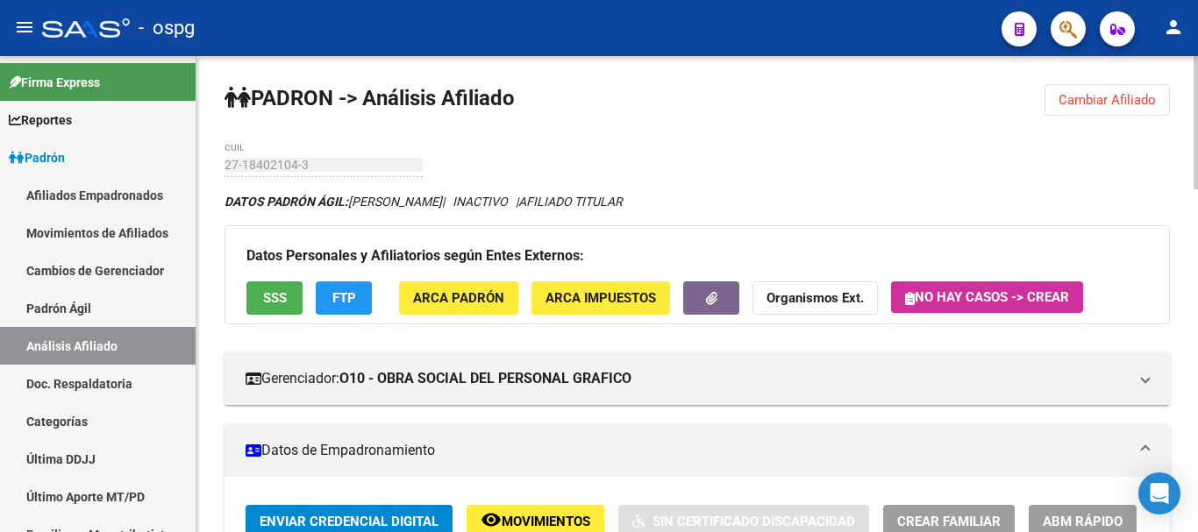
click at [1094, 108] on button "Cambiar Afiliado" at bounding box center [1107, 100] width 125 height 32
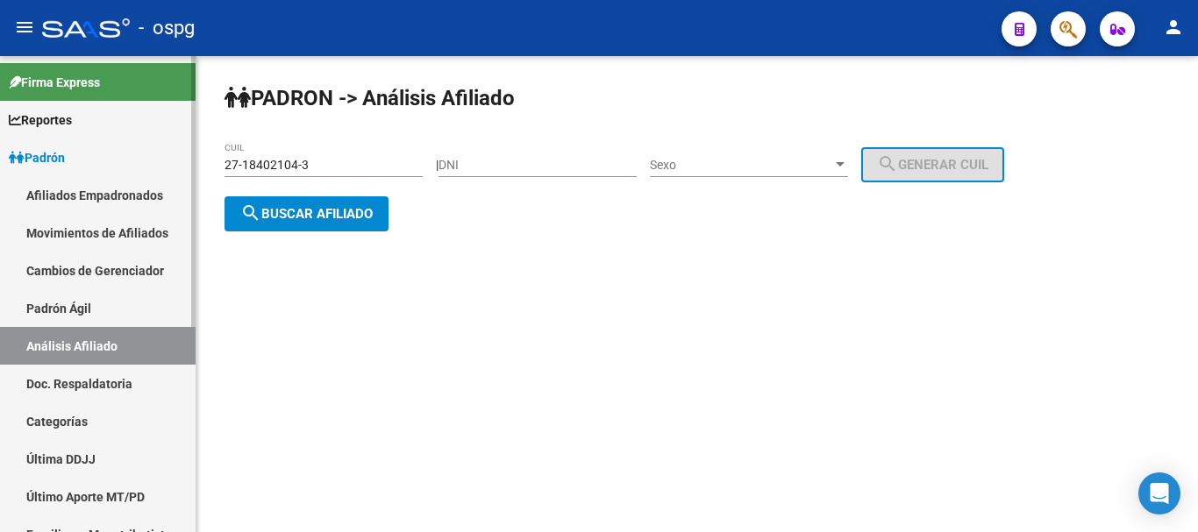
drag, startPoint x: 338, startPoint y: 165, endPoint x: 89, endPoint y: 154, distance: 248.5
click at [89, 154] on mat-sidenav-container "Firma Express Reportes Ingresos Devengados Análisis Histórico Detalles Transfer…" at bounding box center [599, 294] width 1198 height 476
paste input "0-32381334-6"
click at [323, 214] on span "search Buscar afiliado" at bounding box center [306, 214] width 132 height 16
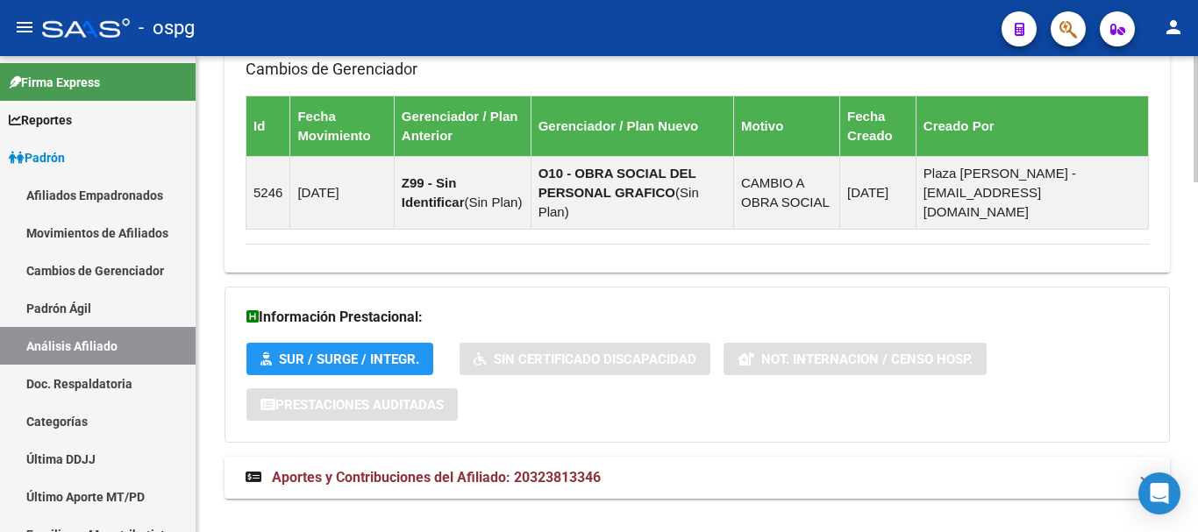
scroll to position [1325, 0]
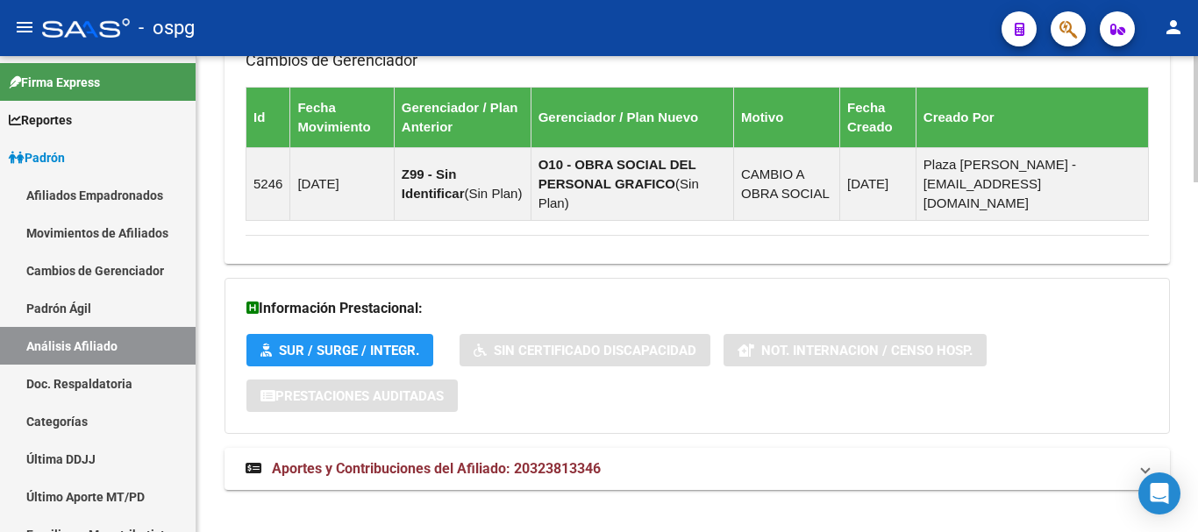
click at [457, 461] on span "Aportes y Contribuciones del Afiliado: 20323813346" at bounding box center [436, 469] width 329 height 17
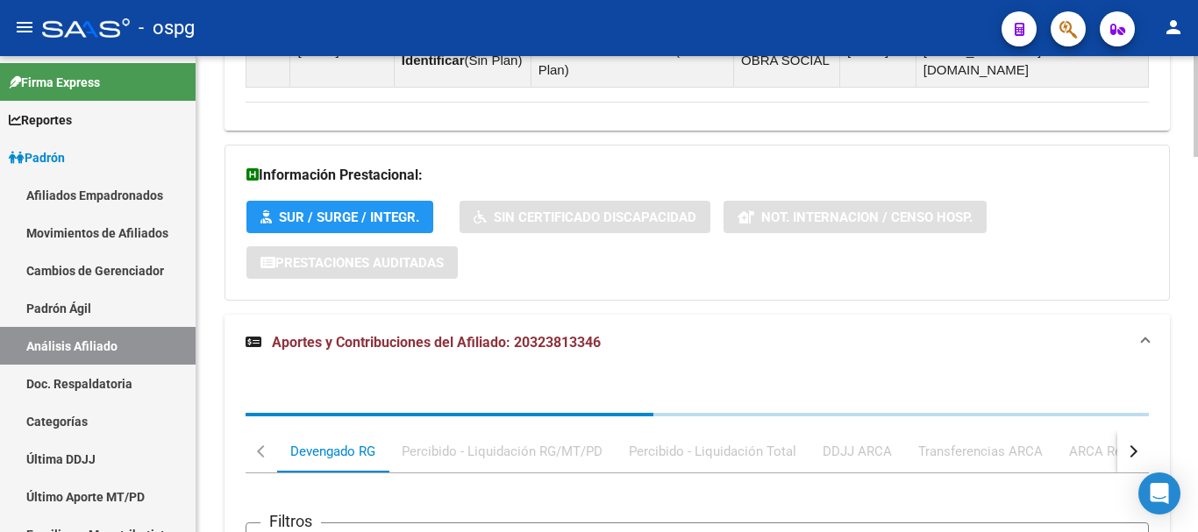
scroll to position [1515, 0]
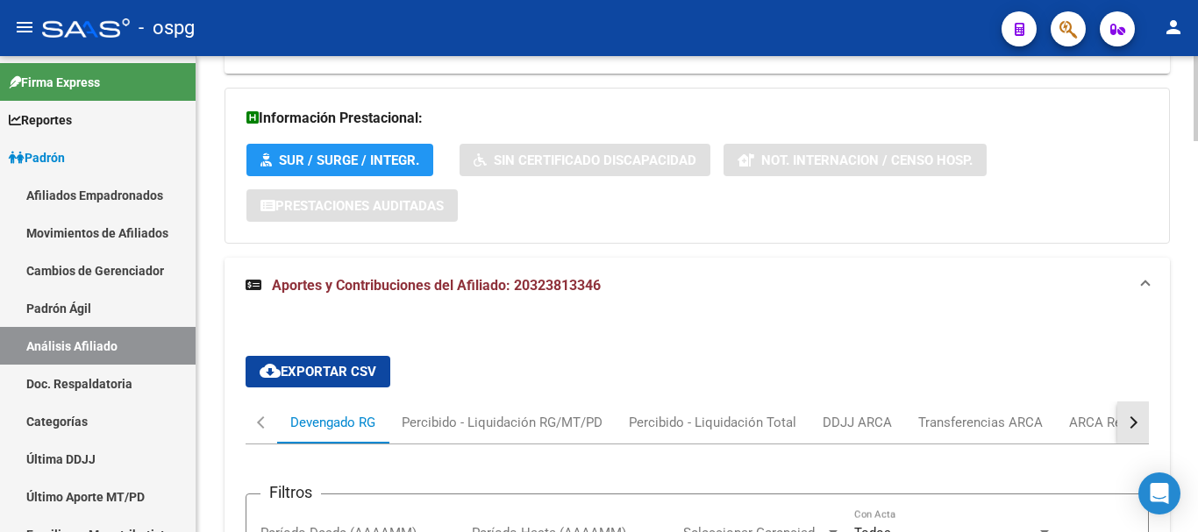
click at [1136, 402] on button "button" at bounding box center [1134, 423] width 32 height 42
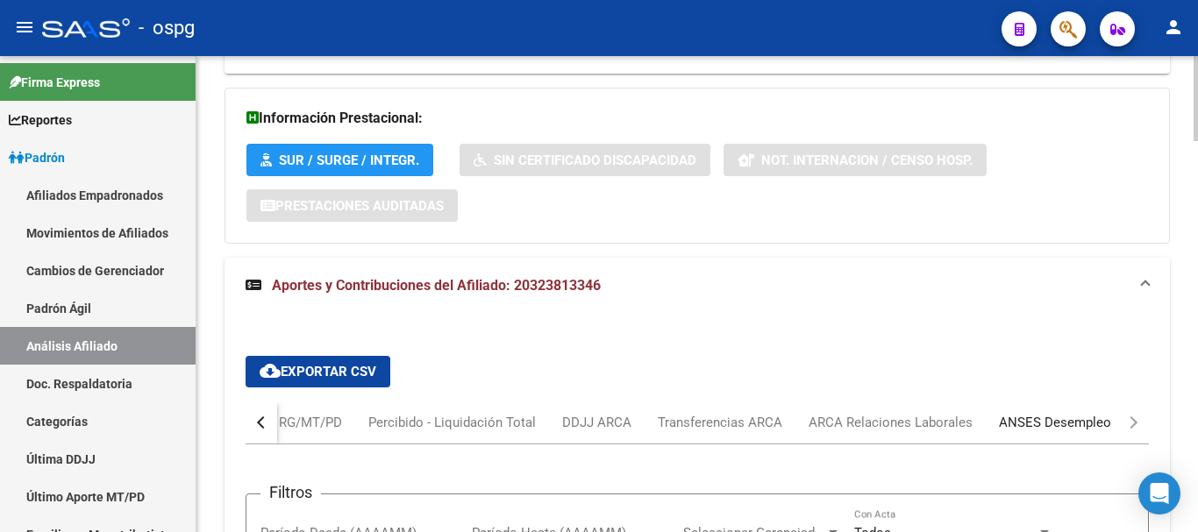
click at [1082, 413] on div "ANSES Desempleo" at bounding box center [1055, 422] width 112 height 19
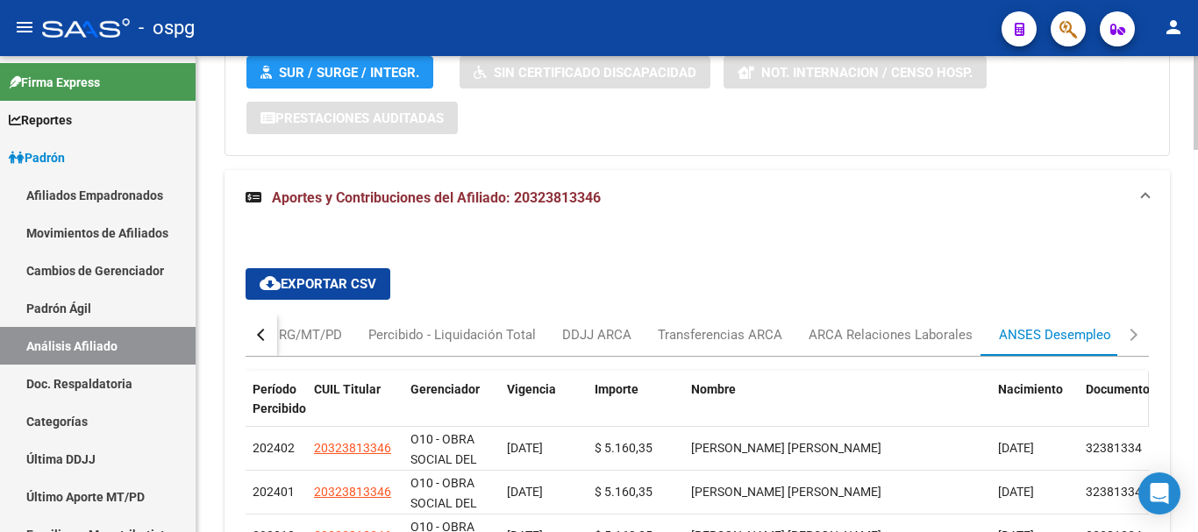
scroll to position [1690, 0]
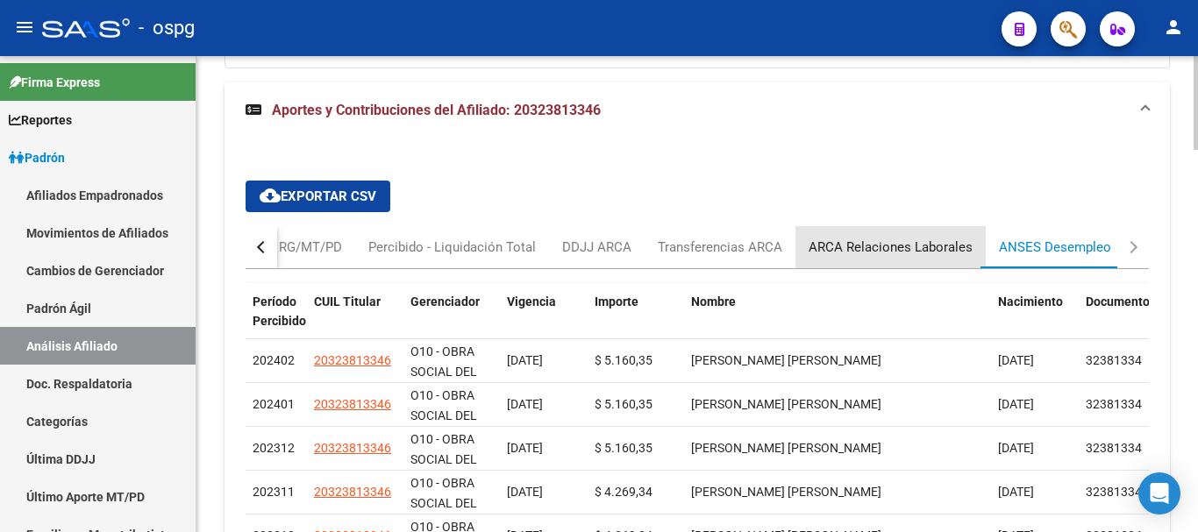
click at [924, 238] on div "ARCA Relaciones Laborales" at bounding box center [891, 247] width 164 height 19
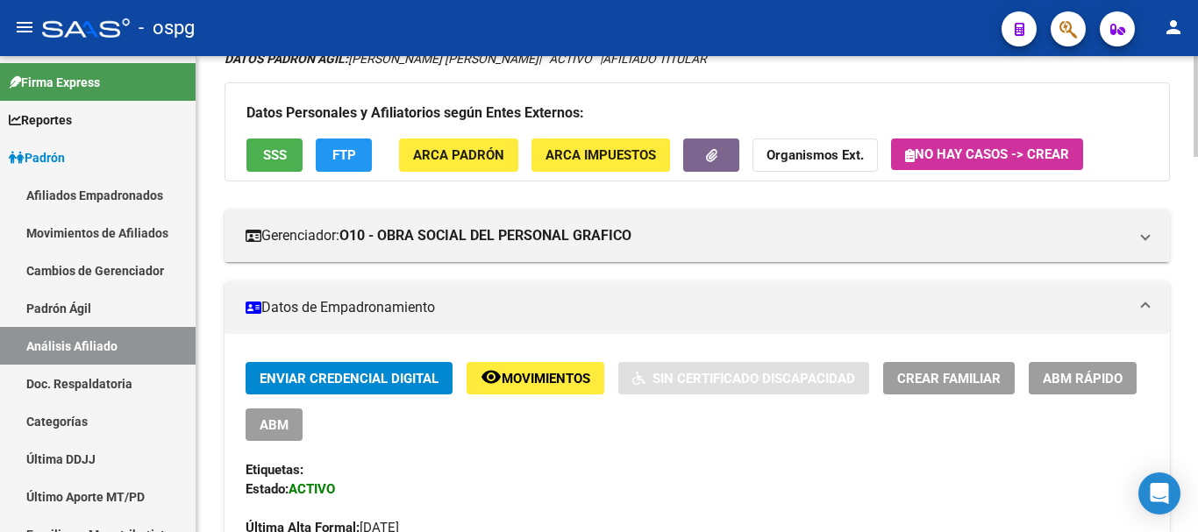
scroll to position [0, 0]
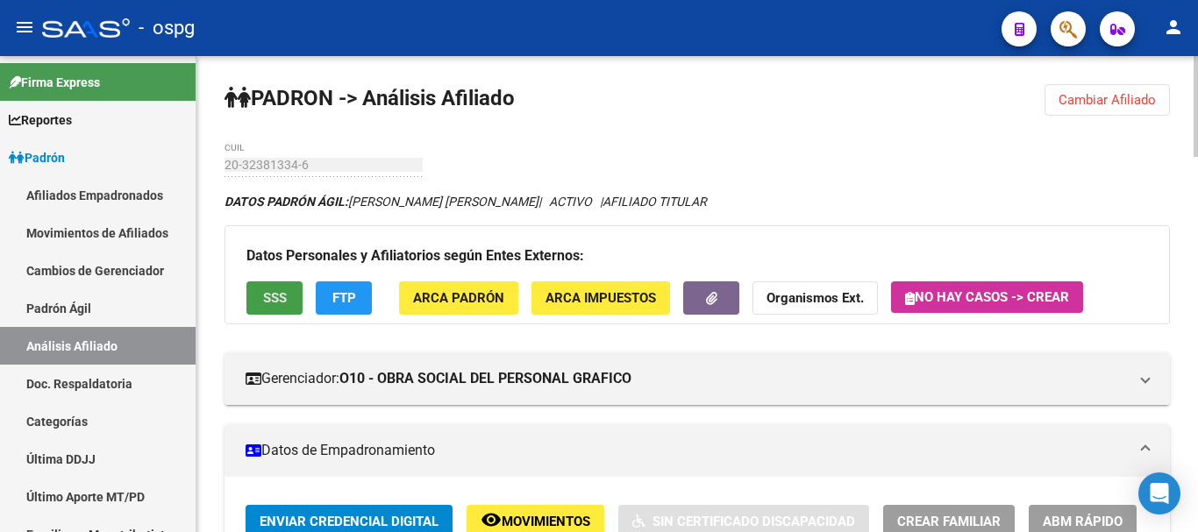
click at [287, 307] on button "SSS" at bounding box center [275, 298] width 56 height 32
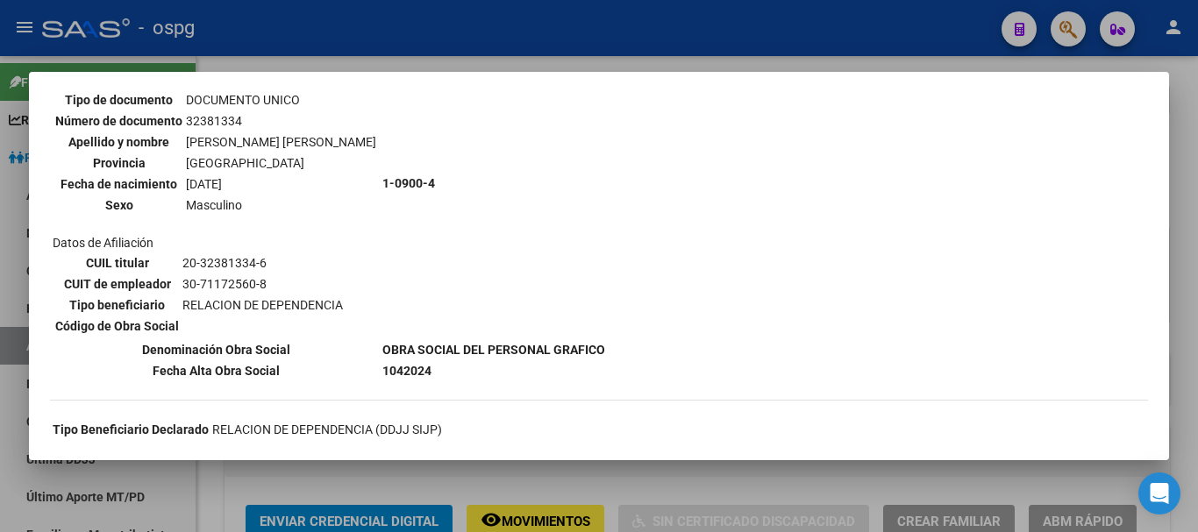
scroll to position [439, 0]
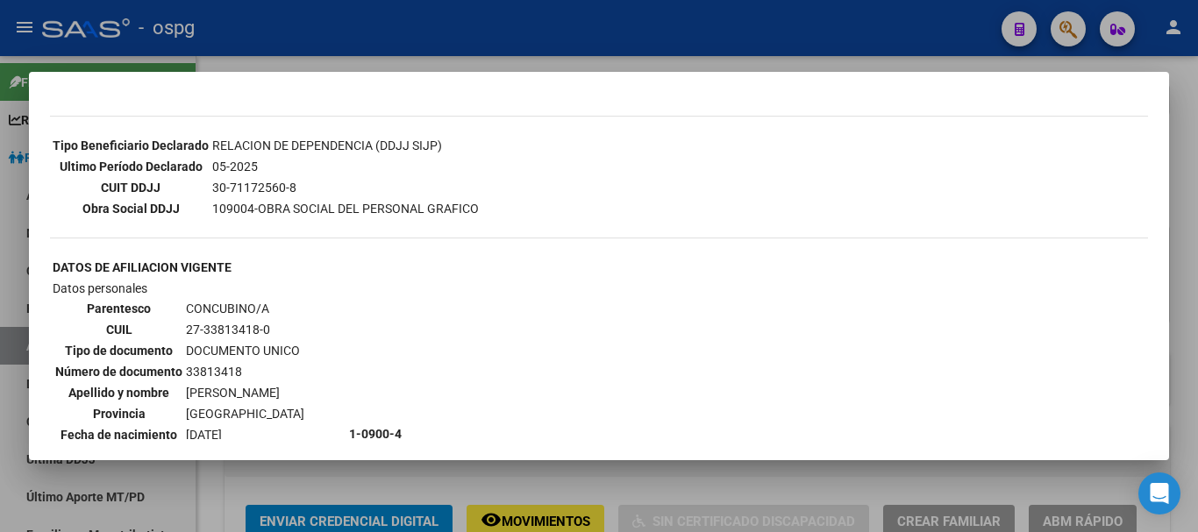
click at [1180, 204] on div at bounding box center [599, 266] width 1198 height 532
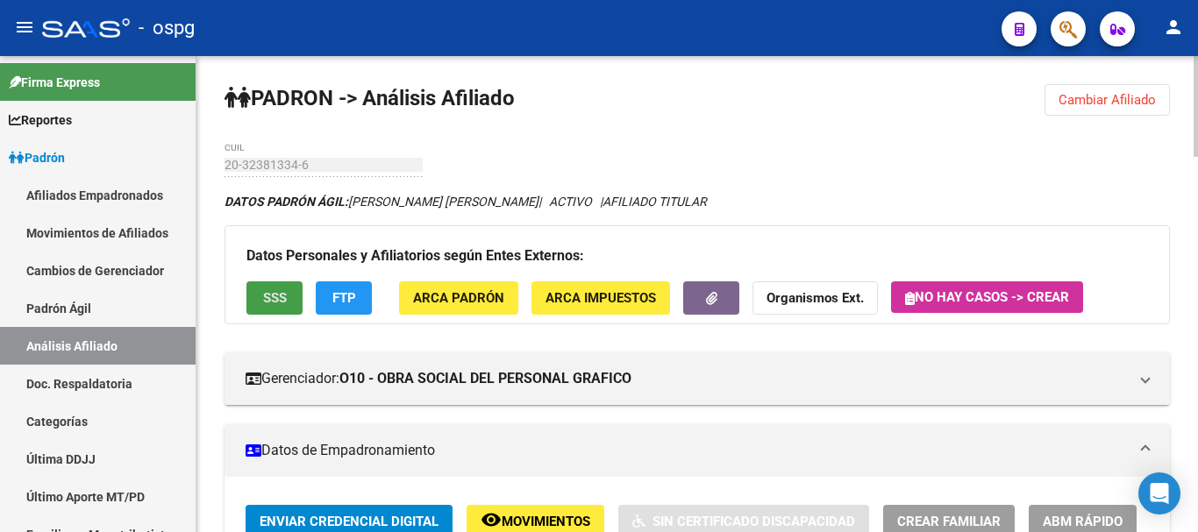
click at [263, 307] on button "SSS" at bounding box center [275, 298] width 56 height 32
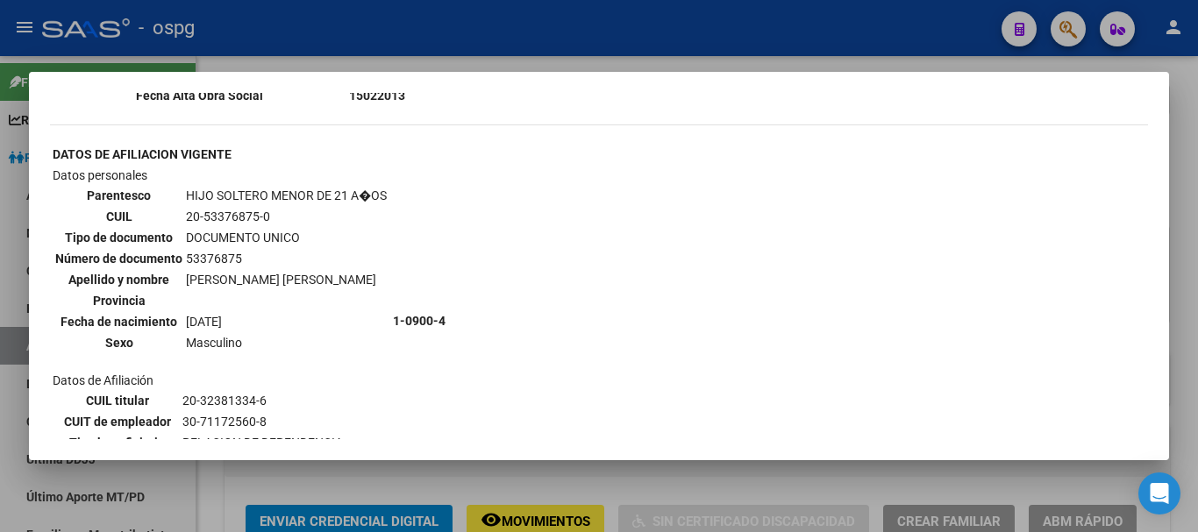
scroll to position [1404, 0]
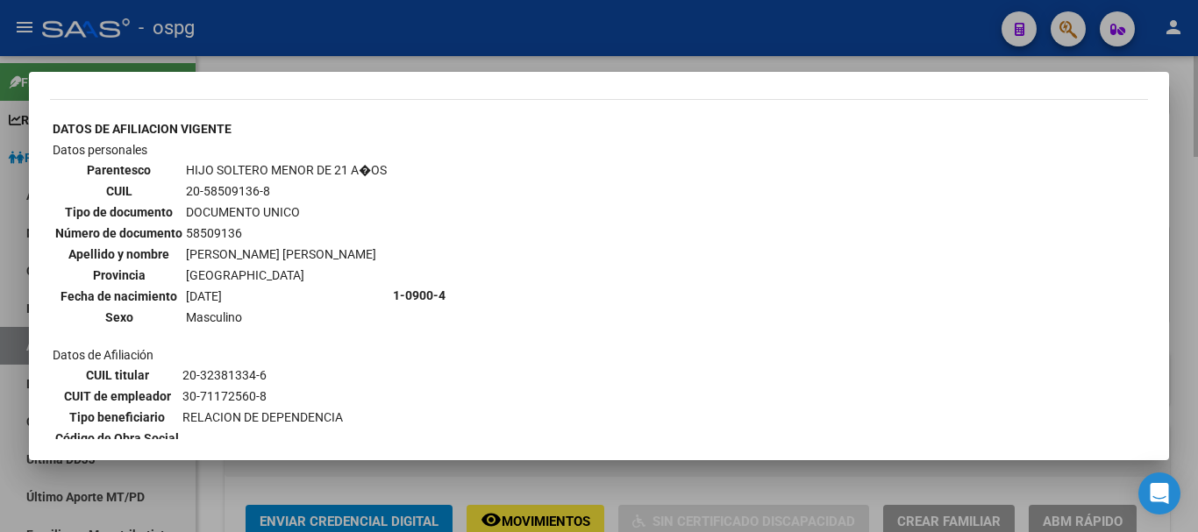
click at [1183, 225] on div at bounding box center [599, 266] width 1198 height 532
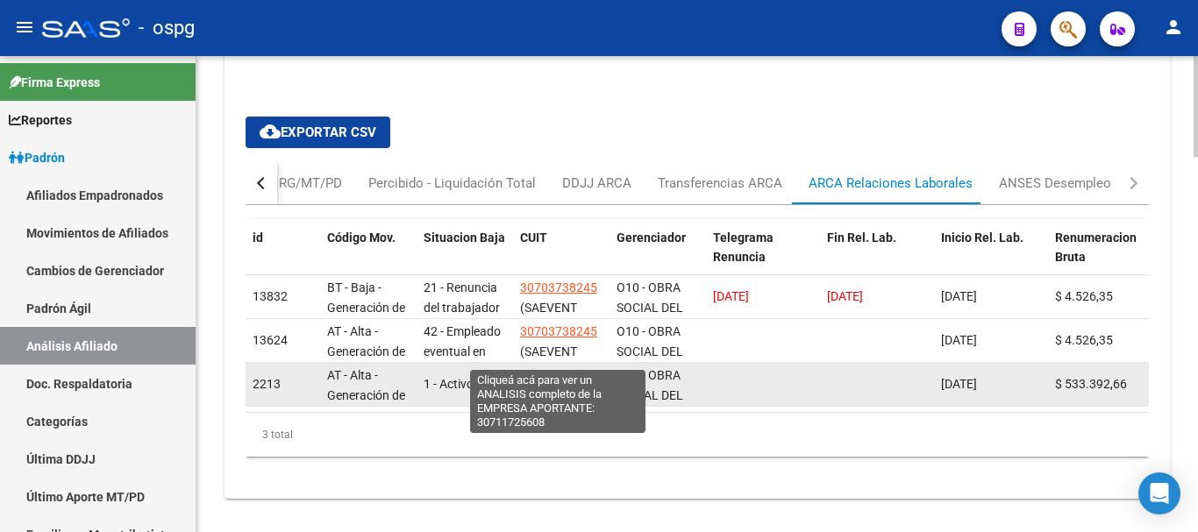
scroll to position [23, 0]
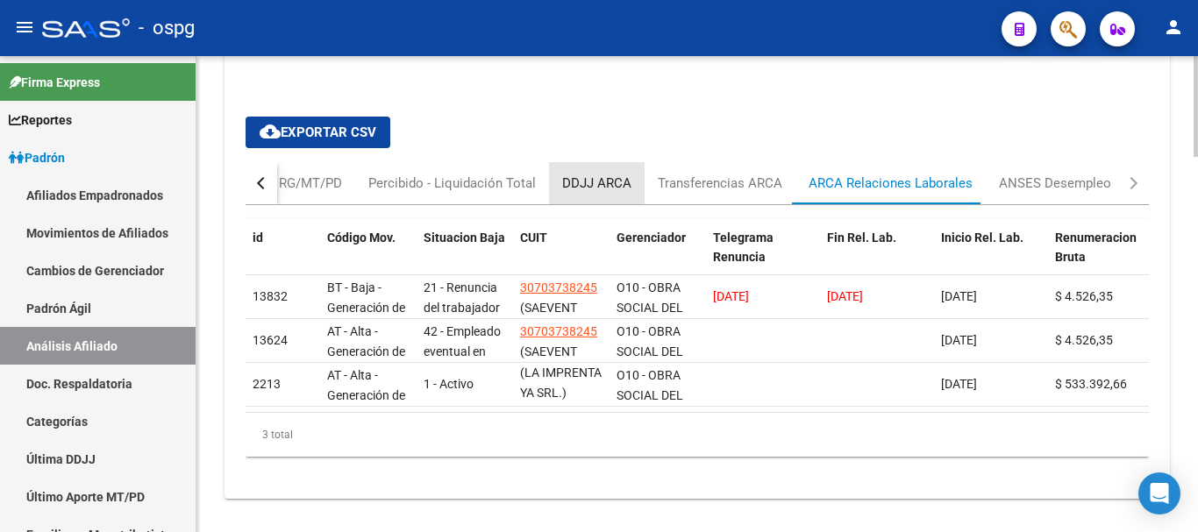
click at [617, 174] on div "DDJJ ARCA" at bounding box center [596, 183] width 69 height 19
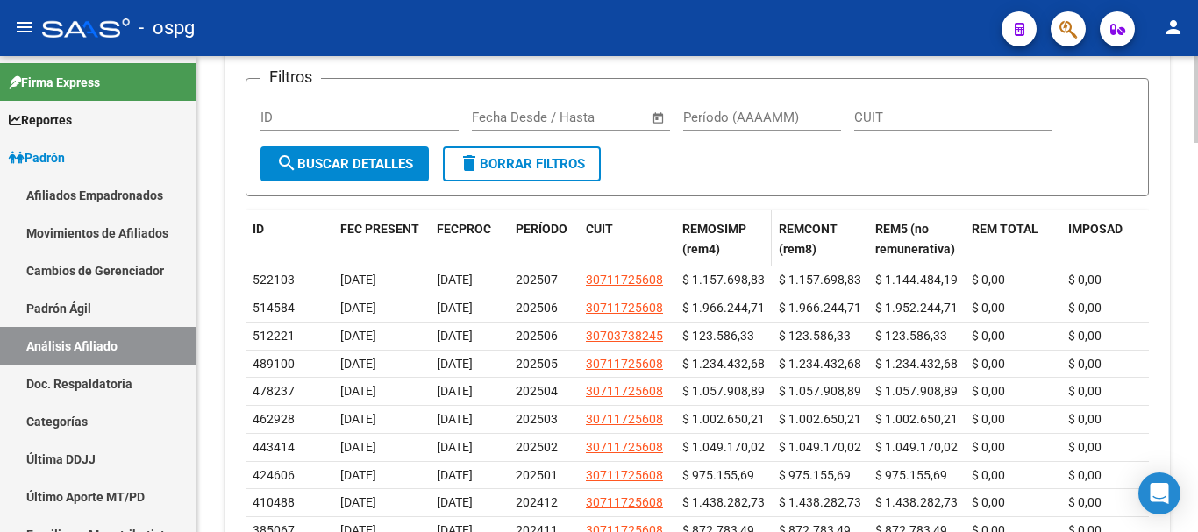
scroll to position [1976, 0]
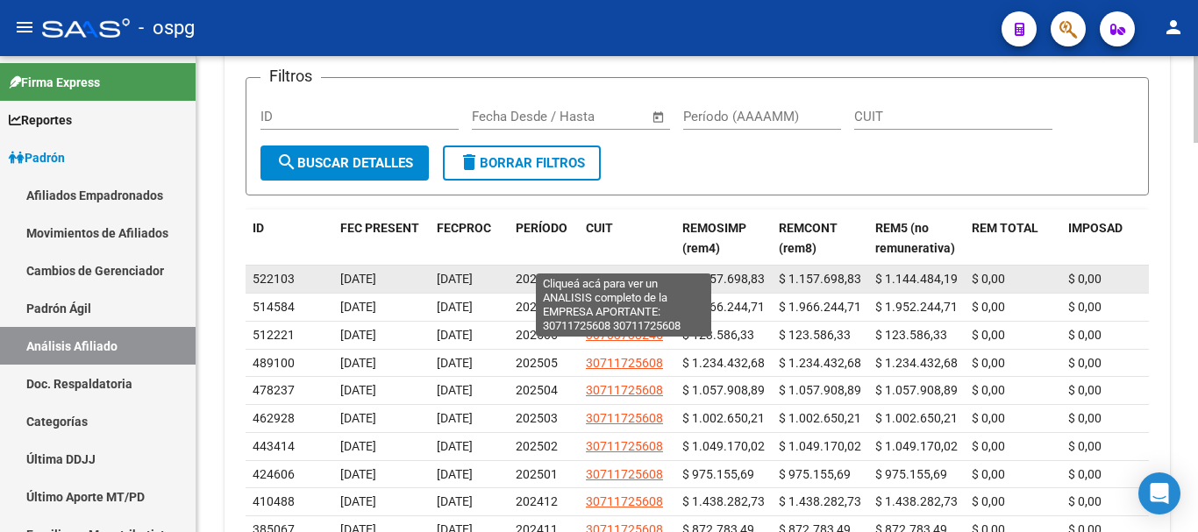
click at [626, 272] on span "30711725608" at bounding box center [624, 279] width 77 height 14
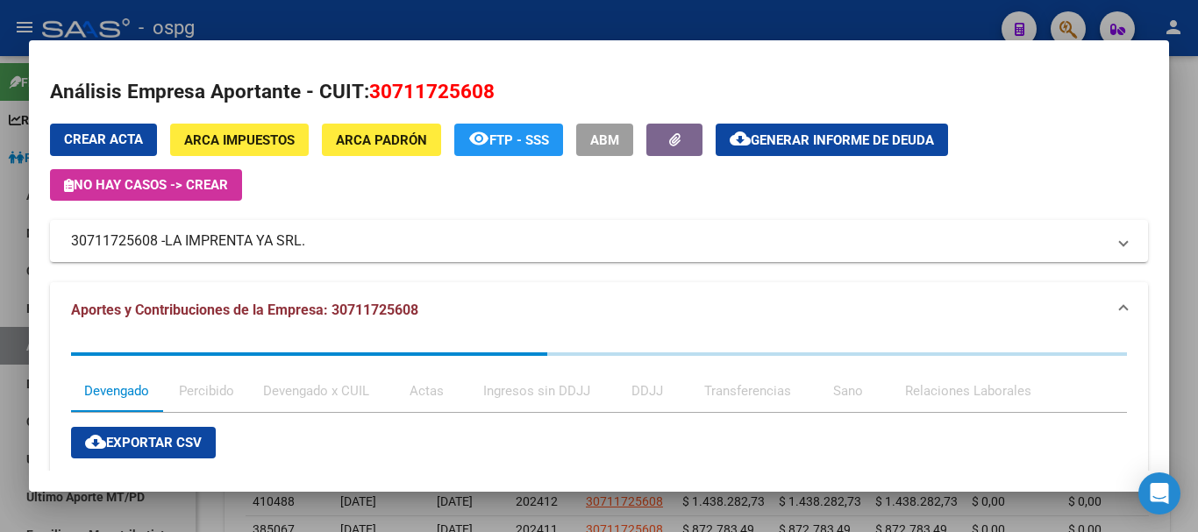
click at [1190, 160] on div at bounding box center [599, 266] width 1198 height 532
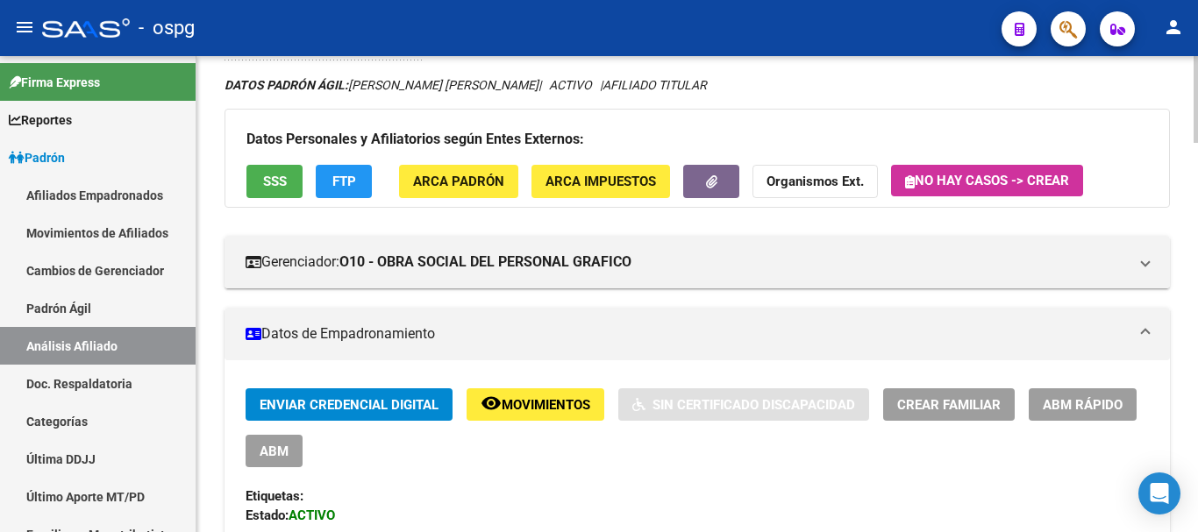
scroll to position [0, 0]
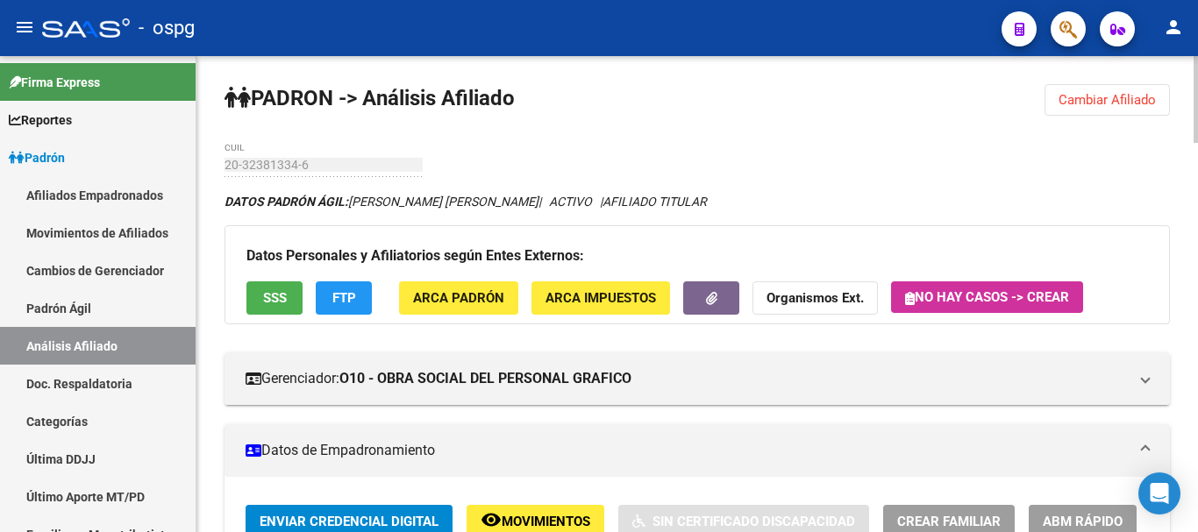
click at [1197, 58] on div at bounding box center [1196, 99] width 4 height 87
drag, startPoint x: 1093, startPoint y: 108, endPoint x: 945, endPoint y: 100, distance: 148.5
click at [1086, 105] on button "Cambiar Afiliado" at bounding box center [1107, 100] width 125 height 32
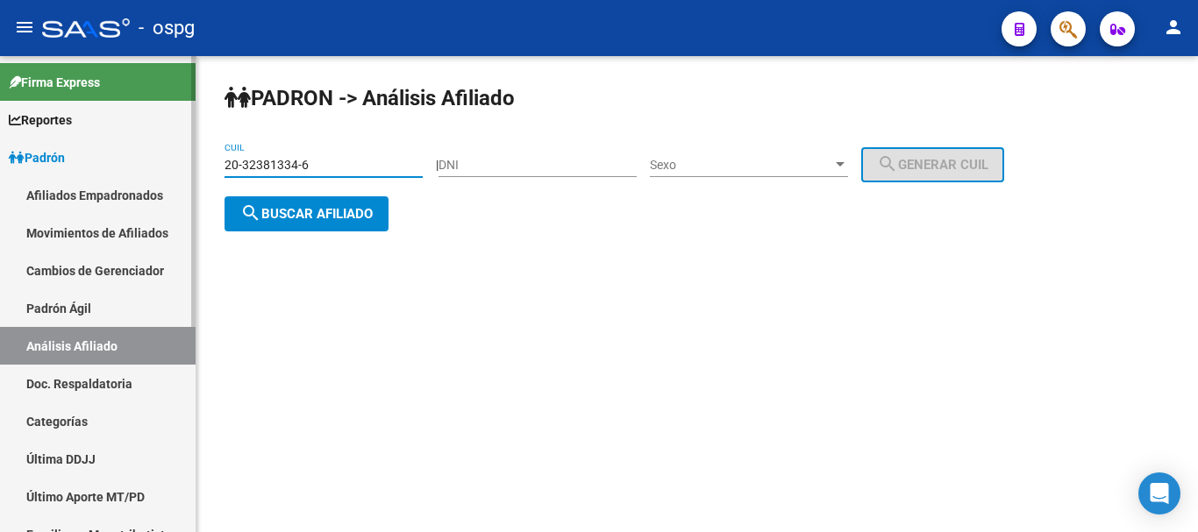
drag, startPoint x: 349, startPoint y: 161, endPoint x: 290, endPoint y: 175, distance: 60.4
click at [125, 160] on mat-sidenav-container "Firma Express Reportes Ingresos Devengados Análisis Histórico Detalles Transfer…" at bounding box center [599, 294] width 1198 height 476
paste input "20051187"
type input "20-20051187-6"
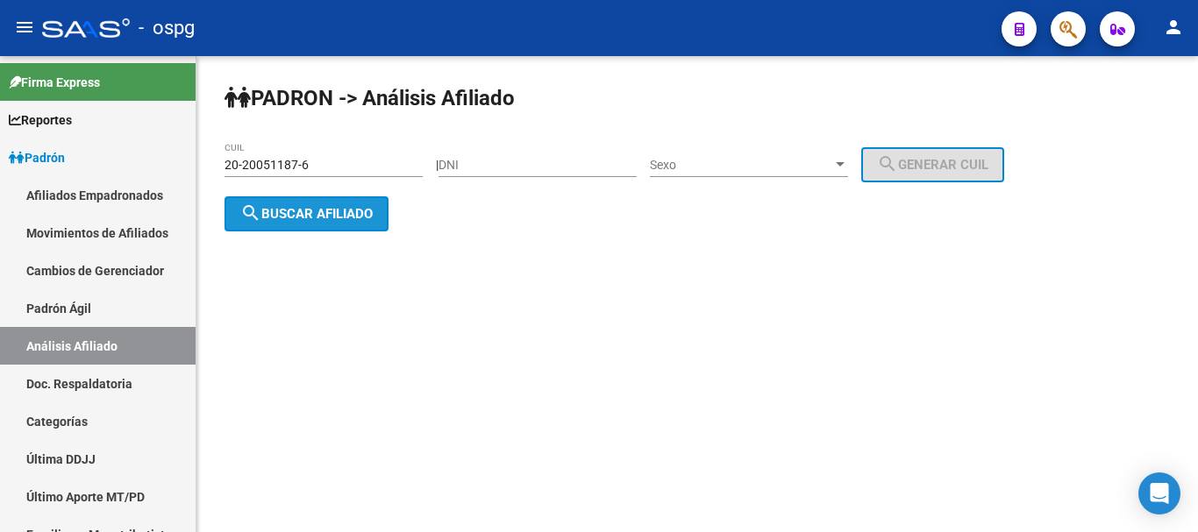
click at [326, 225] on button "search Buscar afiliado" at bounding box center [307, 214] width 164 height 35
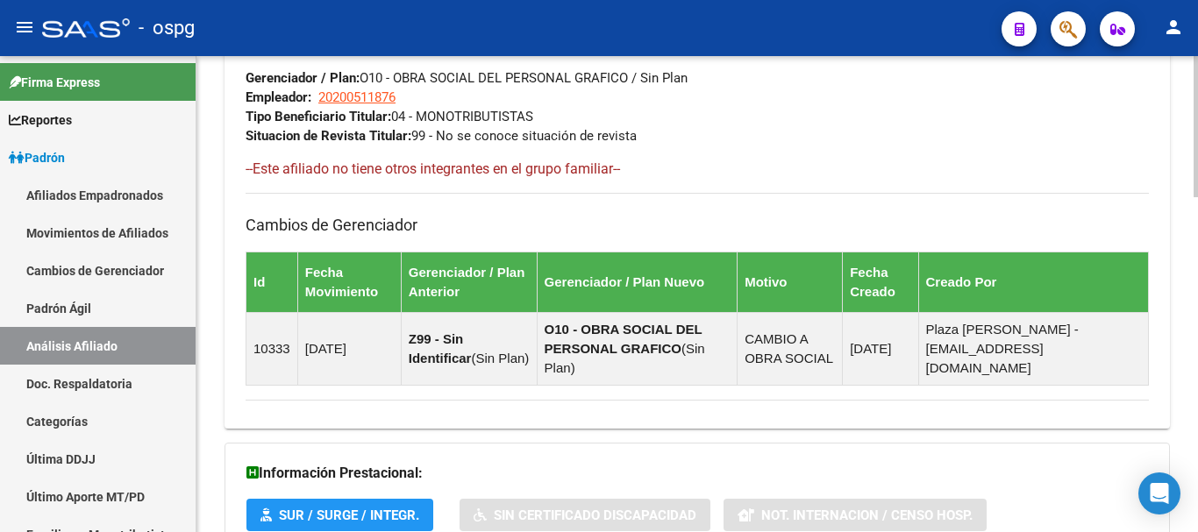
scroll to position [1130, 0]
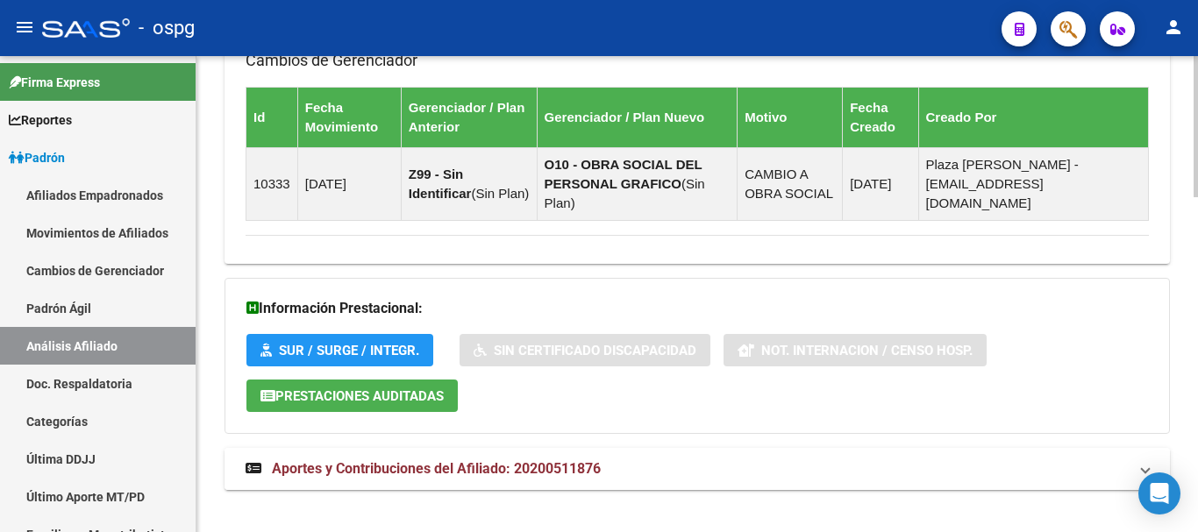
drag, startPoint x: 569, startPoint y: 458, endPoint x: 690, endPoint y: 442, distance: 122.1
click at [572, 460] on strong "Aportes y Contribuciones del Afiliado: 20200511876" at bounding box center [423, 469] width 355 height 19
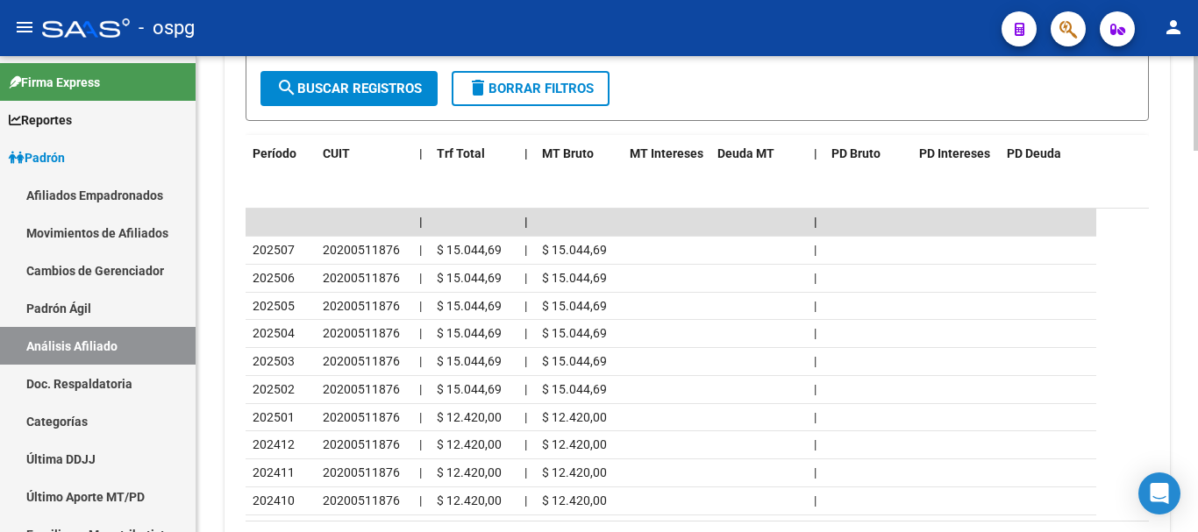
scroll to position [1847, 0]
